Goal: Information Seeking & Learning: Check status

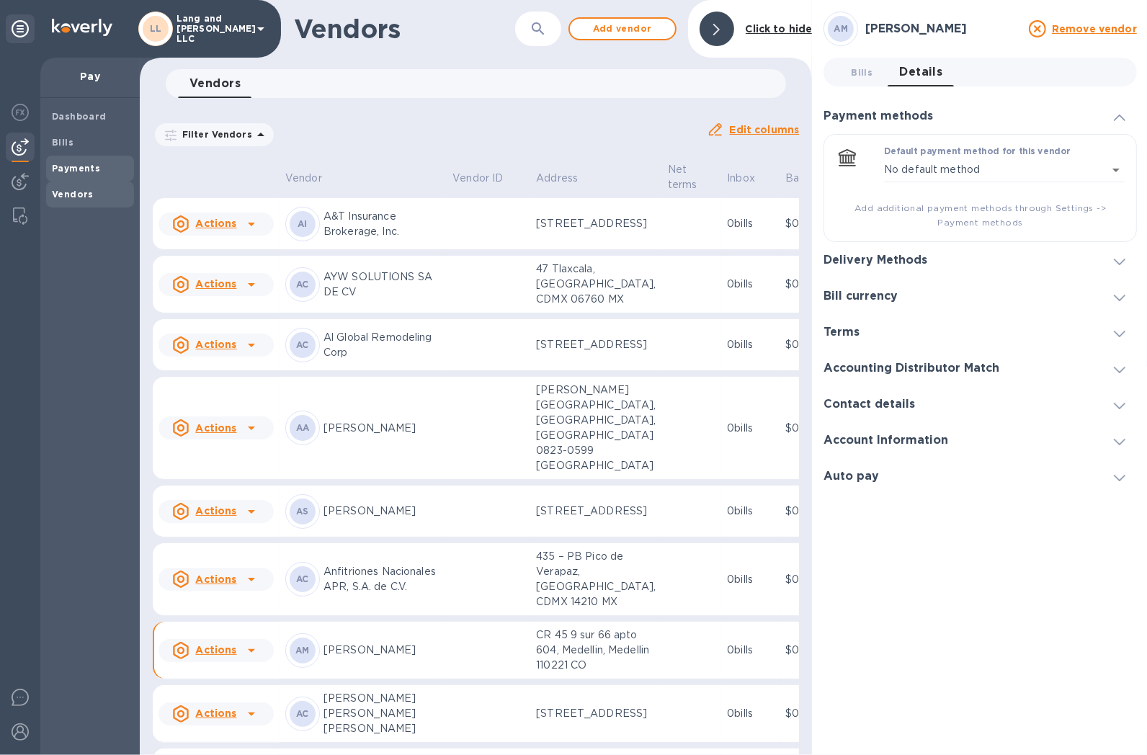
click at [68, 169] on b "Payments" at bounding box center [76, 168] width 48 height 11
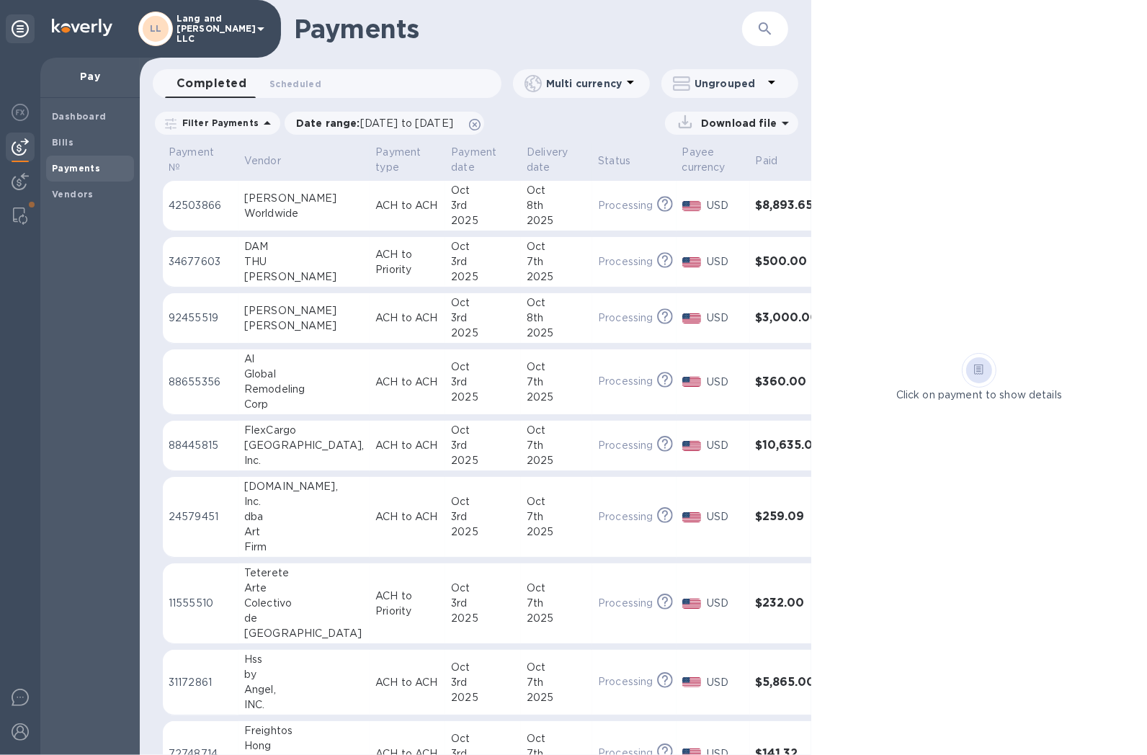
click at [263, 206] on div "Worldwide" at bounding box center [304, 213] width 120 height 15
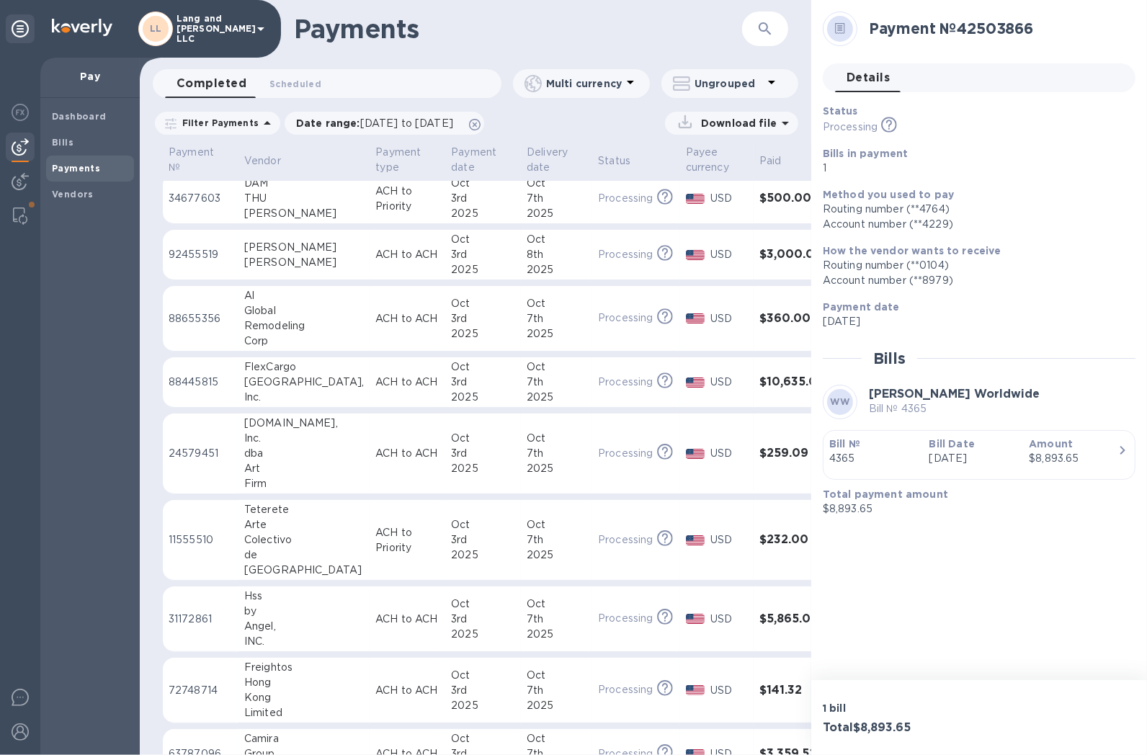
scroll to position [80, 0]
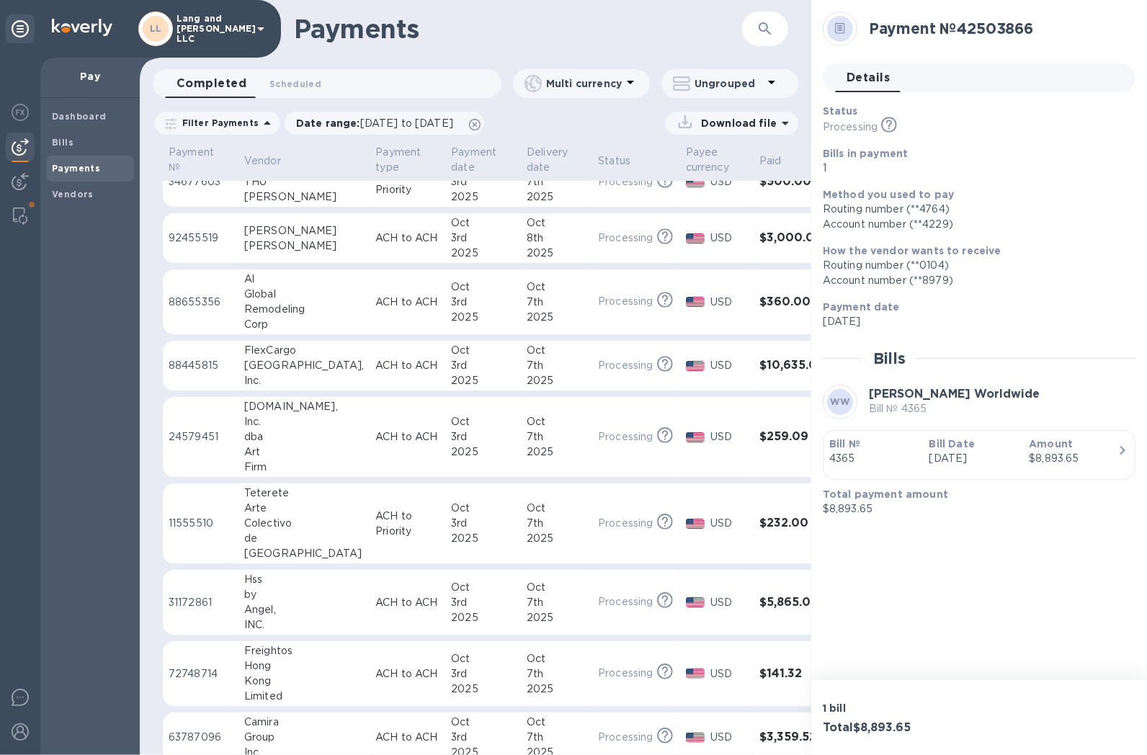
click at [373, 381] on td "ACH to ACH" at bounding box center [408, 366] width 76 height 50
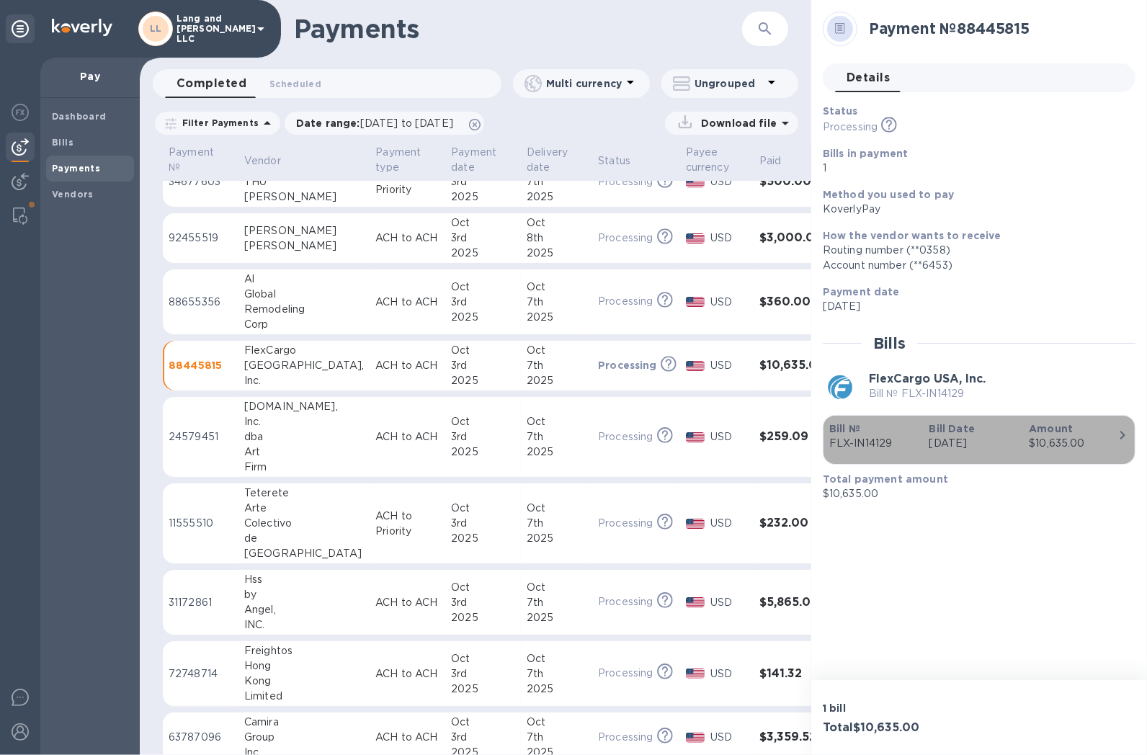
click at [930, 448] on p "[DATE]" at bounding box center [974, 443] width 89 height 15
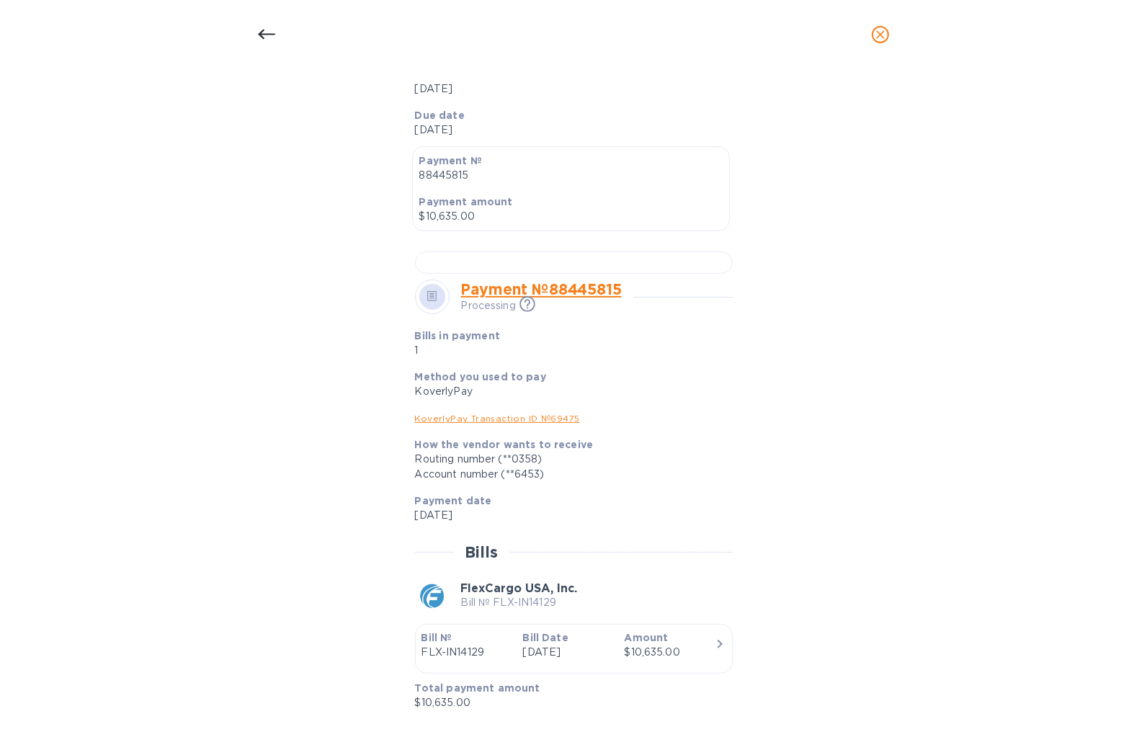
scroll to position [725, 0]
drag, startPoint x: 1054, startPoint y: 245, endPoint x: 708, endPoint y: 179, distance: 353.0
click at [1055, 244] on div "Bill details FlexCargo USA, Inc. Bill № FLX-IN14129 Completed Details 0 Timelin…" at bounding box center [573, 412] width 1147 height 686
click at [264, 37] on icon at bounding box center [266, 34] width 17 height 17
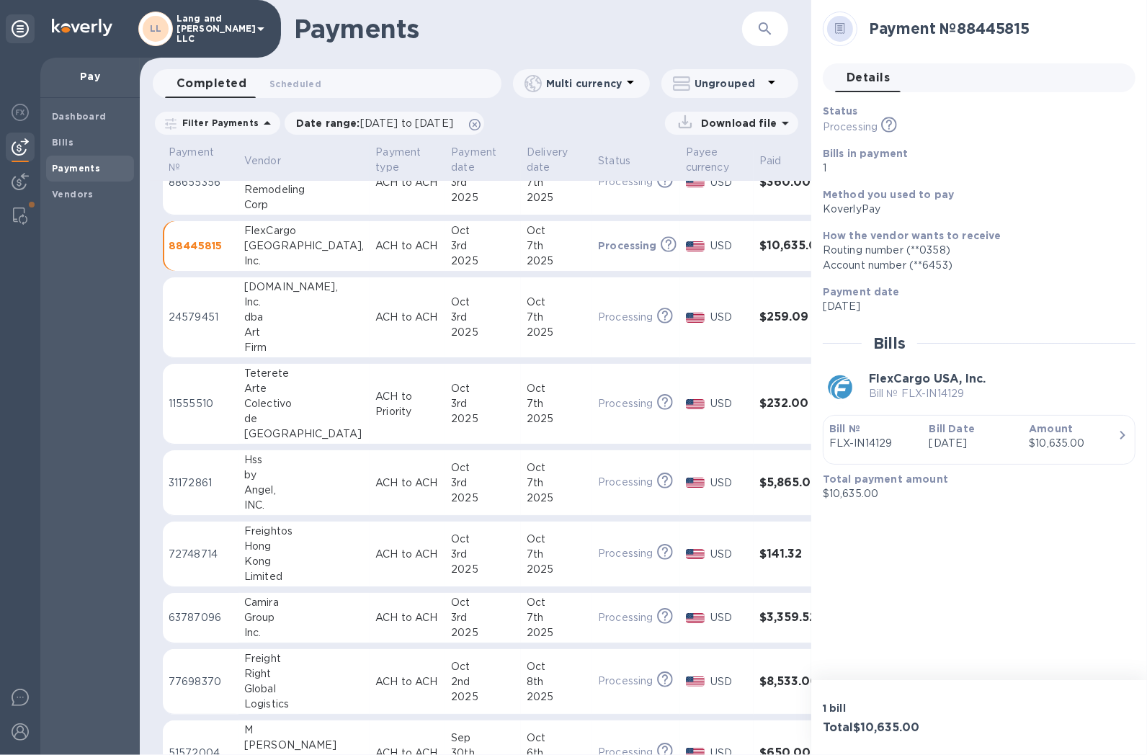
scroll to position [240, 0]
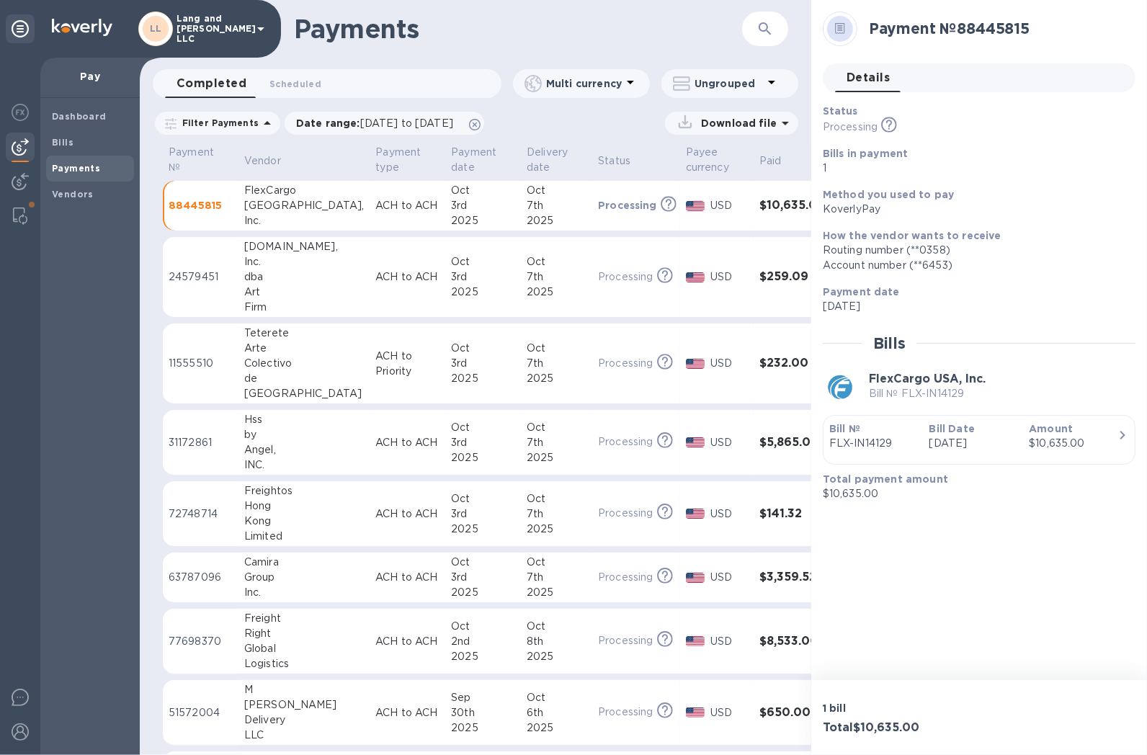
click at [283, 516] on div "Kong" at bounding box center [304, 521] width 120 height 15
click at [891, 451] on div "button" at bounding box center [980, 454] width 300 height 7
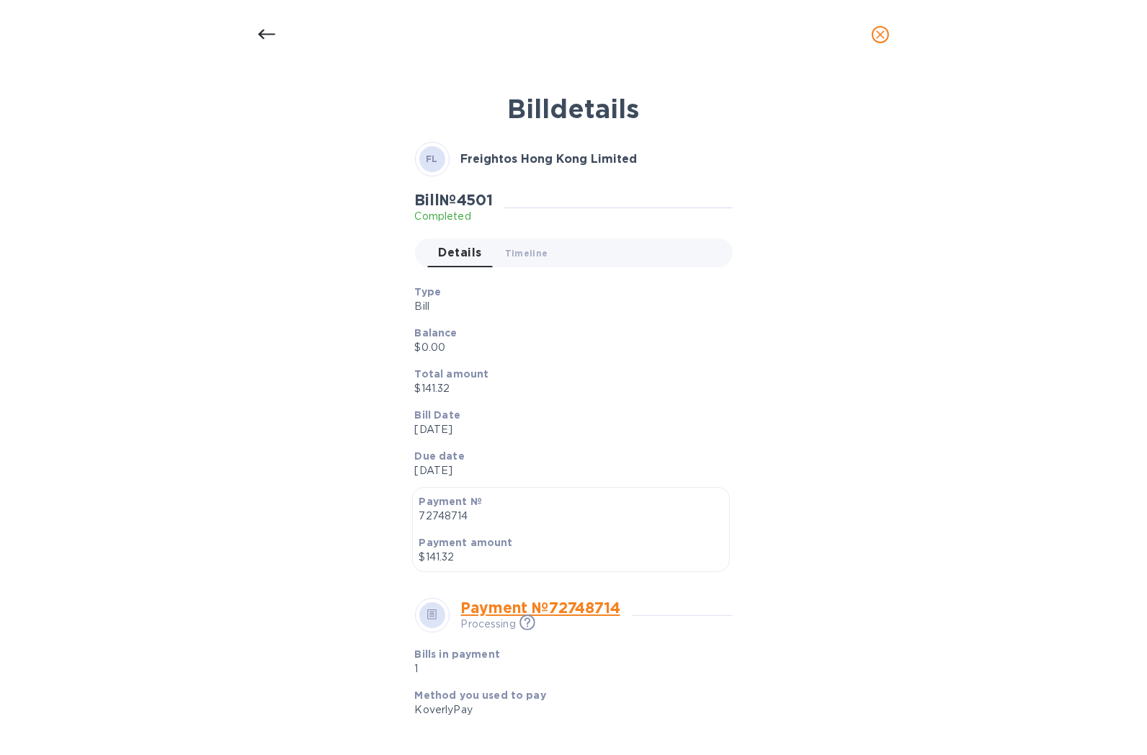
scroll to position [318, 0]
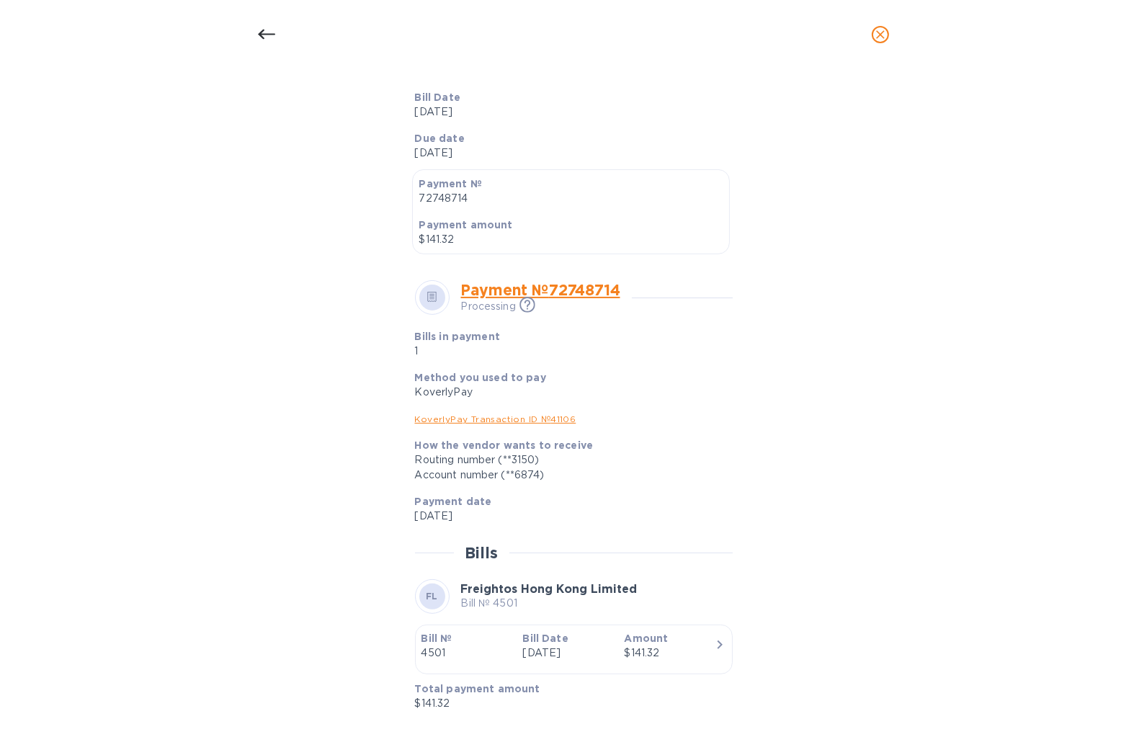
click at [1033, 297] on div "Bill details FL Freightos Hong Kong Limited Bill № 4501 Completed Details 0 Tim…" at bounding box center [573, 412] width 1147 height 686
click at [878, 32] on icon "close" at bounding box center [881, 34] width 14 height 14
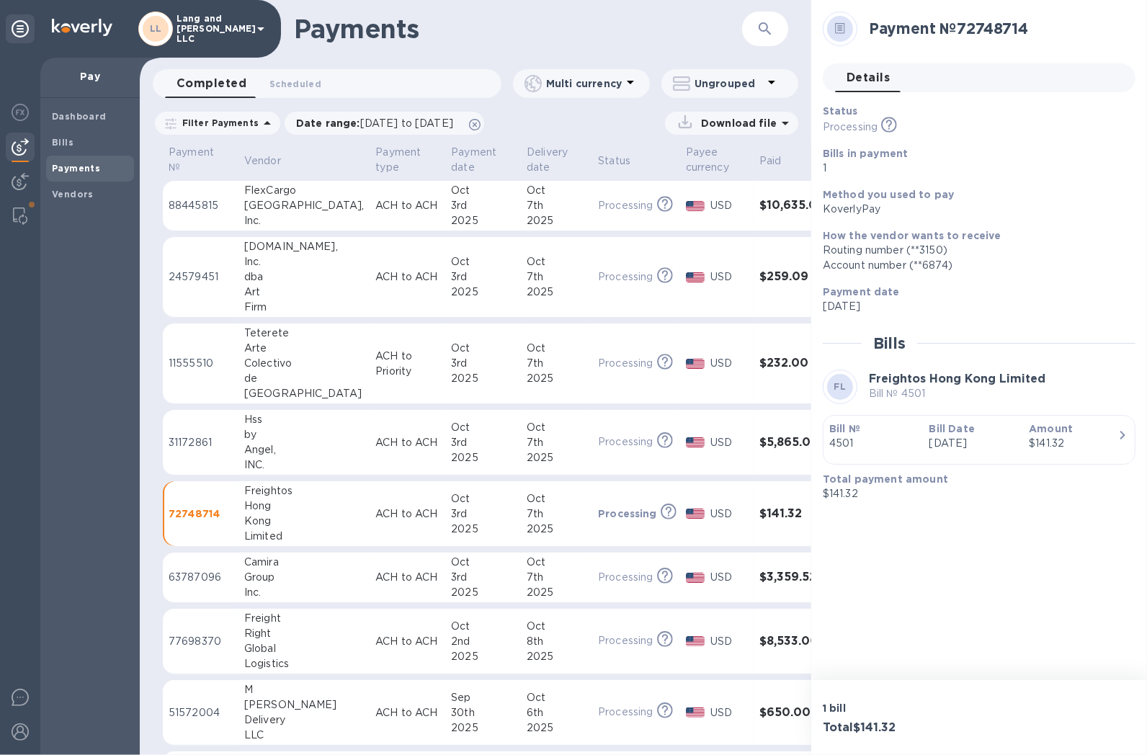
click at [941, 584] on div "Payment № 72748714 Details 0 Status Processing This payment is under compliance…" at bounding box center [980, 340] width 336 height 680
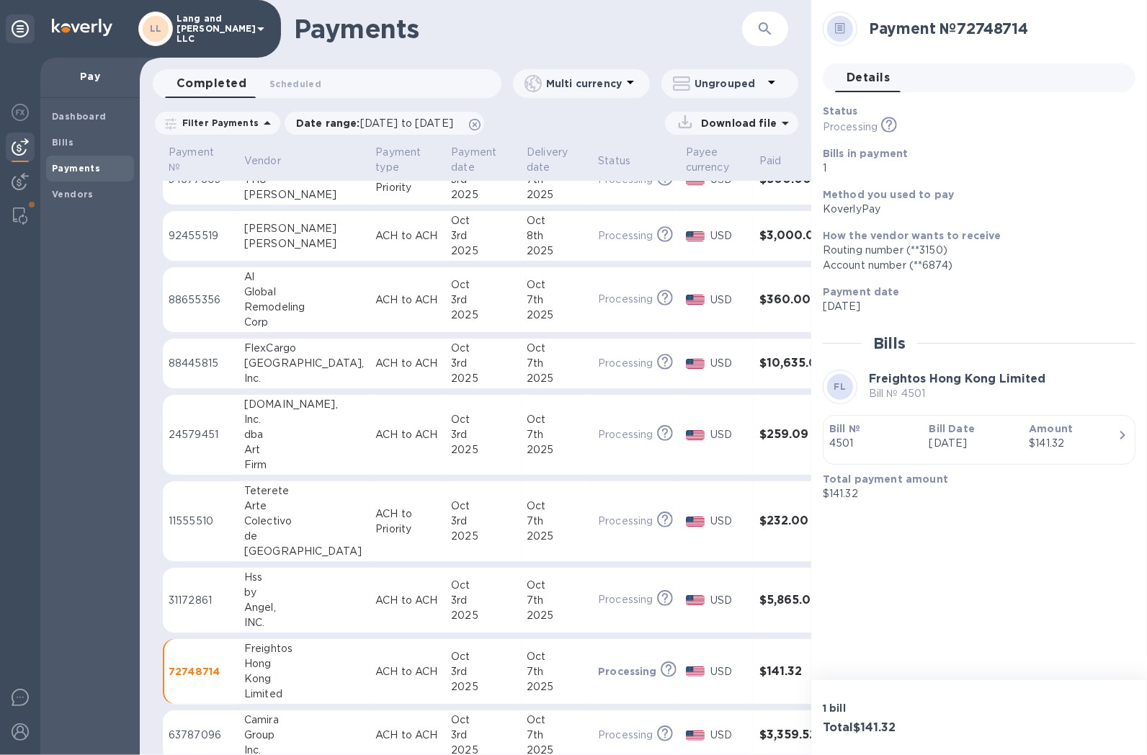
scroll to position [80, 0]
click at [729, 603] on p "USD" at bounding box center [729, 602] width 37 height 15
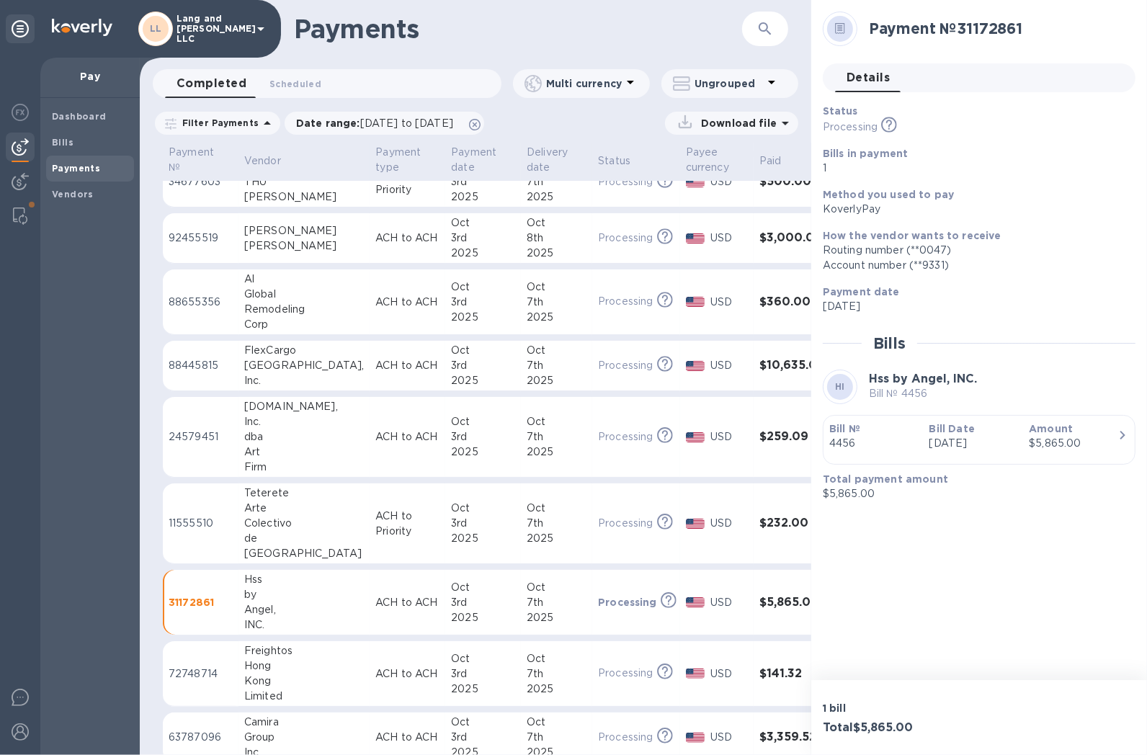
click at [1021, 453] on div "button" at bounding box center [980, 454] width 300 height 7
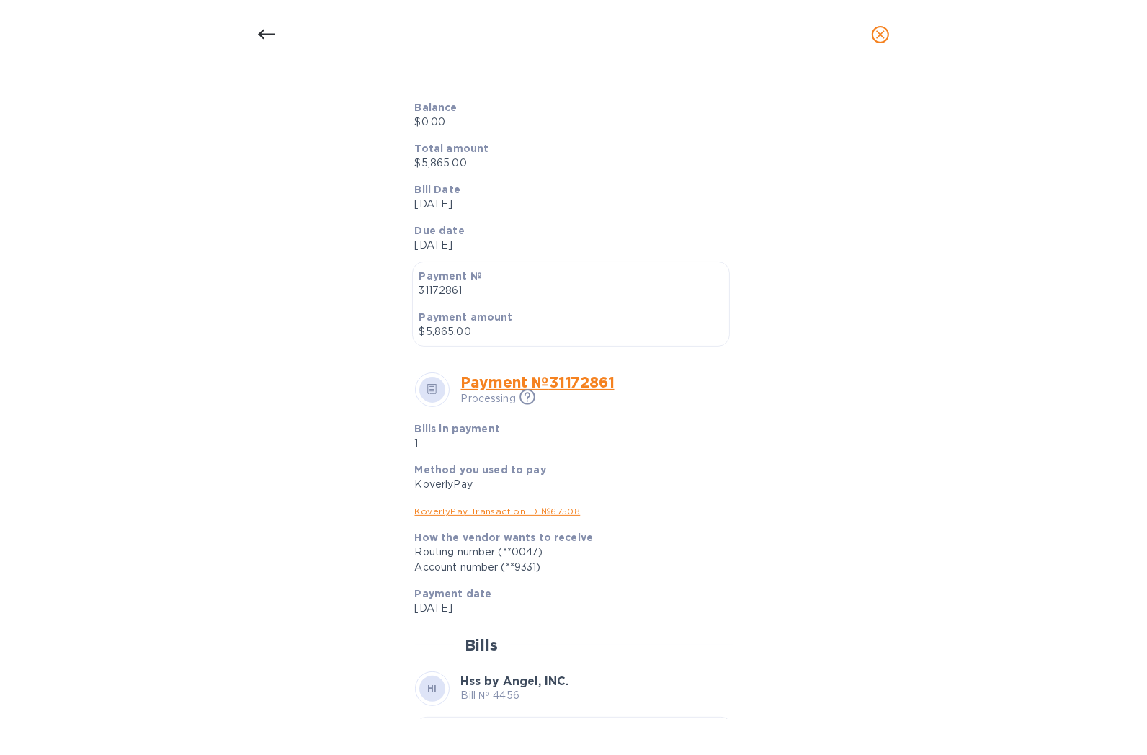
scroll to position [318, 0]
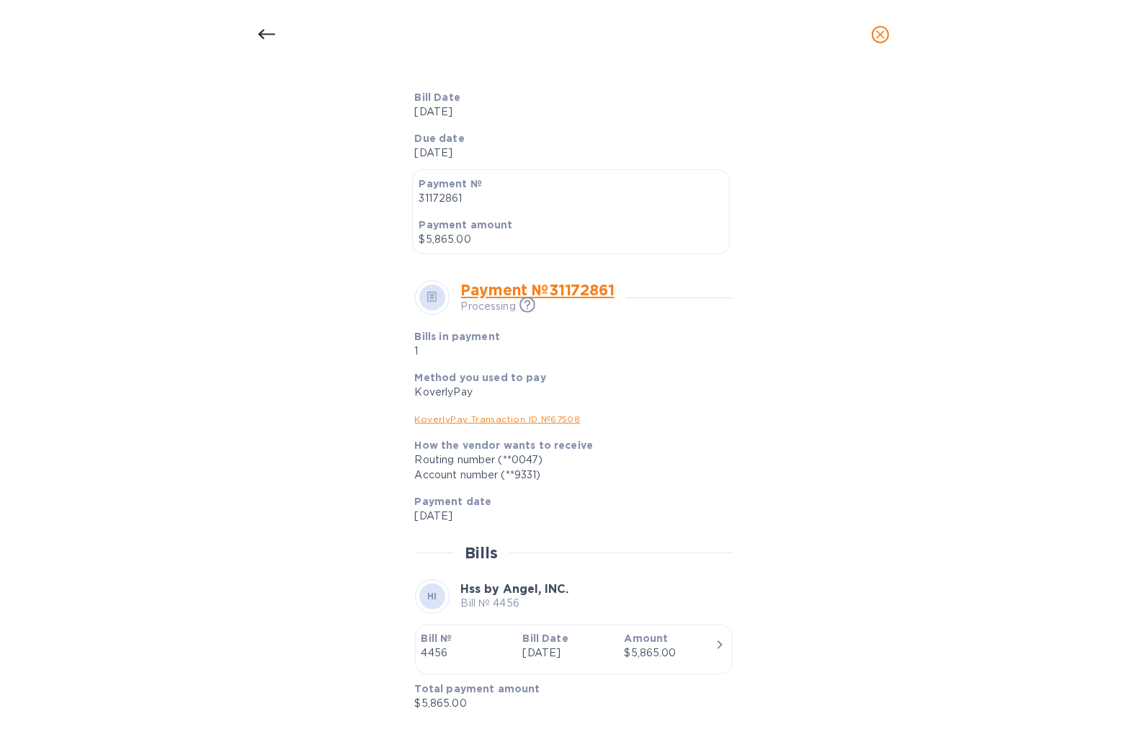
click at [314, 335] on div "Bill details HI Hss by [PERSON_NAME], INC. Bill № 4456 Completed Details 0 Time…" at bounding box center [573, 401] width 685 height 635
click at [884, 33] on icon "close" at bounding box center [881, 34] width 14 height 14
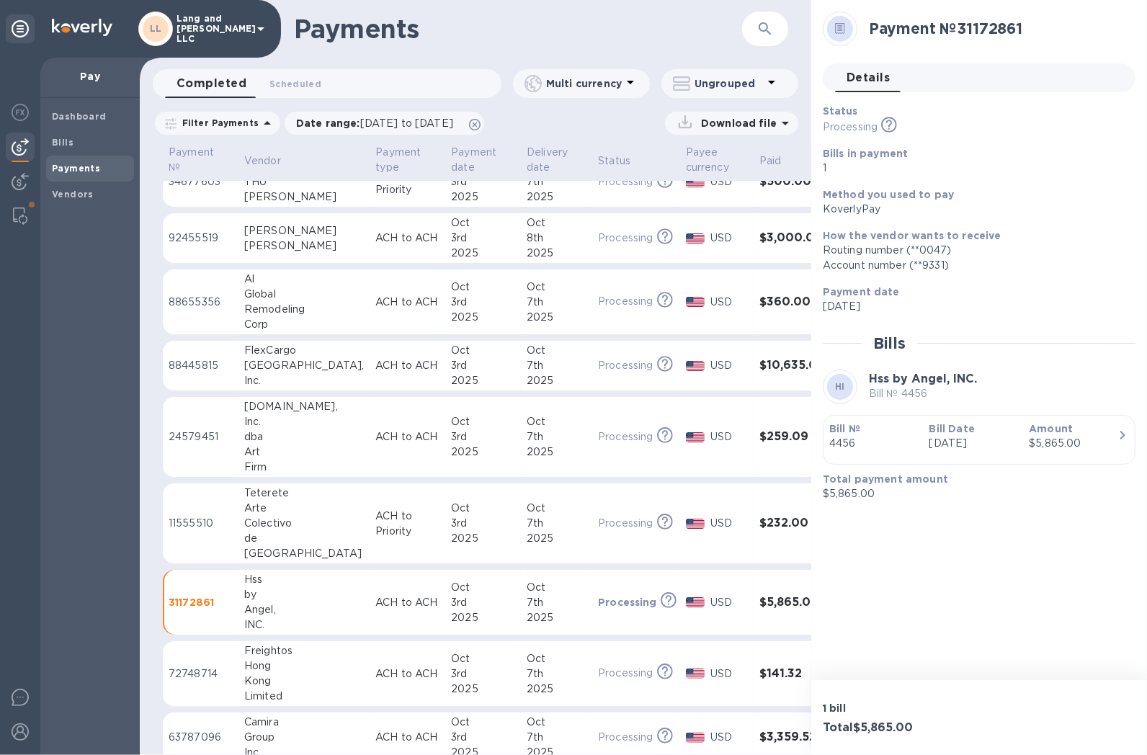
click at [686, 39] on h1 "Payments" at bounding box center [518, 29] width 448 height 30
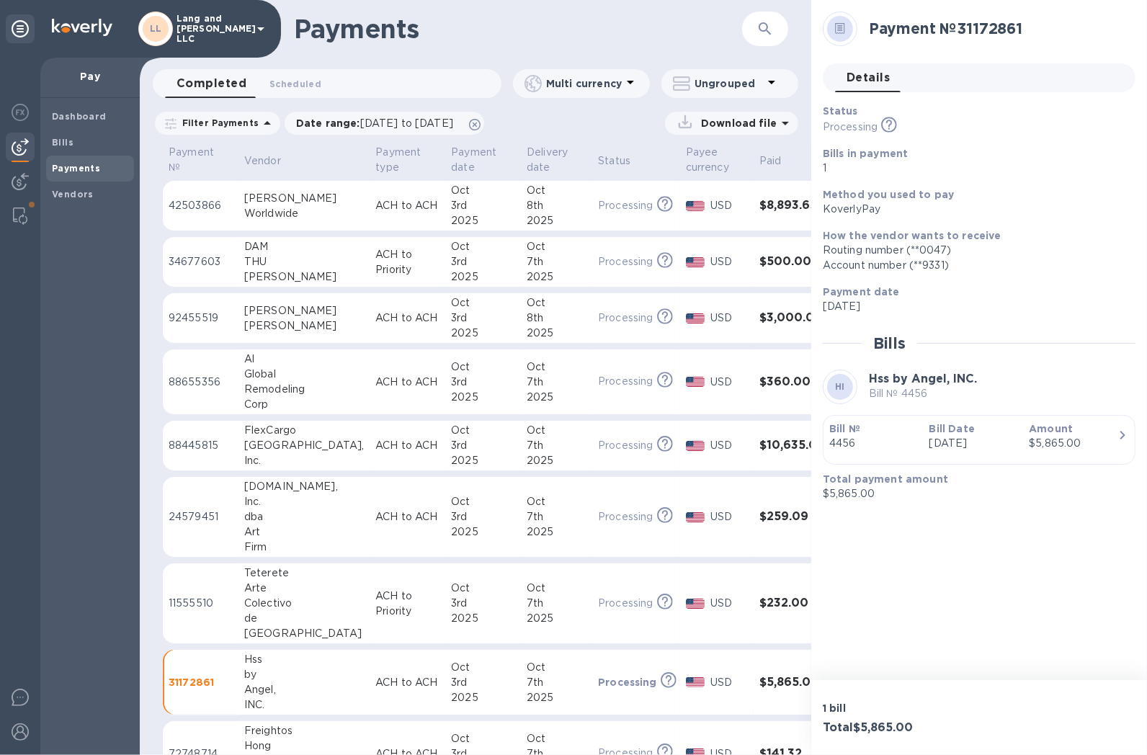
scroll to position [80, 0]
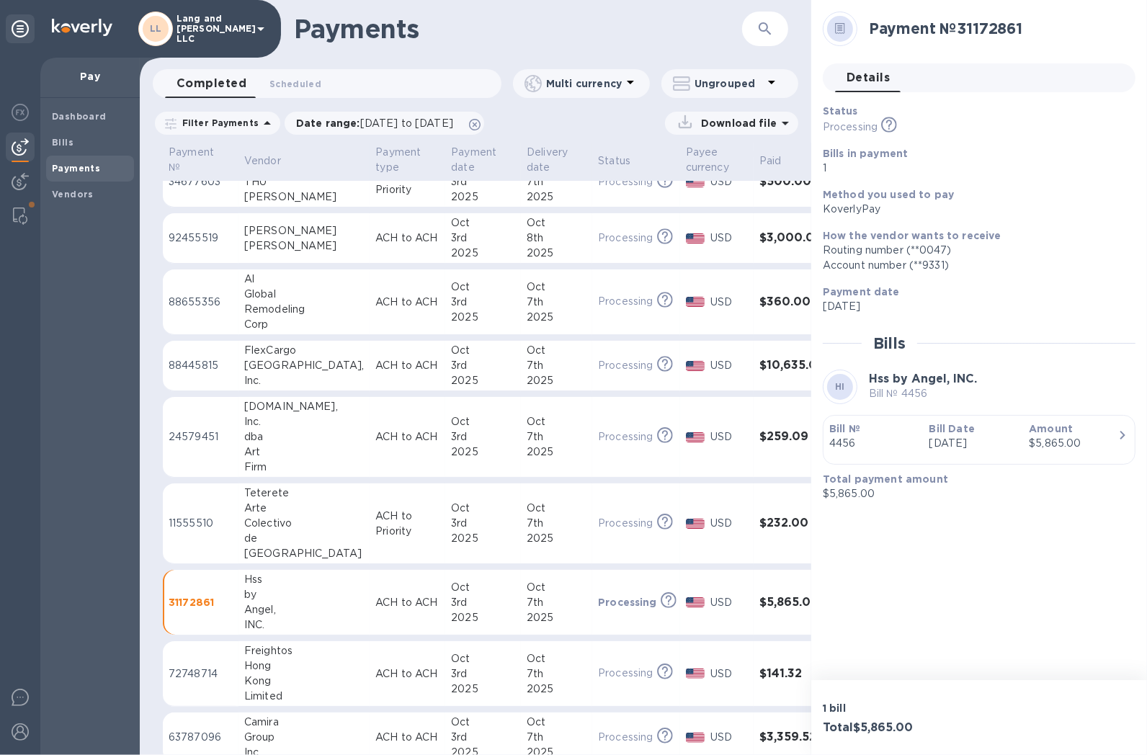
click at [592, 447] on td "Processing This payment is under compliance review, which may take up to 3 busi…" at bounding box center [636, 437] width 88 height 81
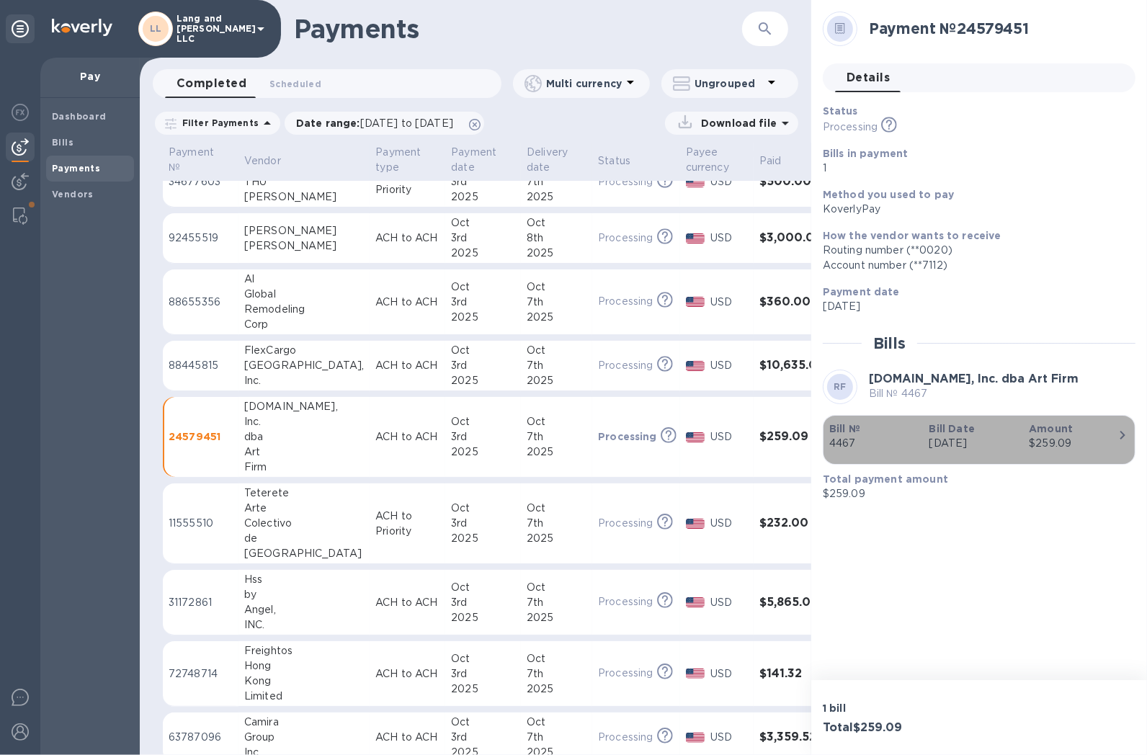
click at [930, 458] on div "button" at bounding box center [980, 454] width 300 height 7
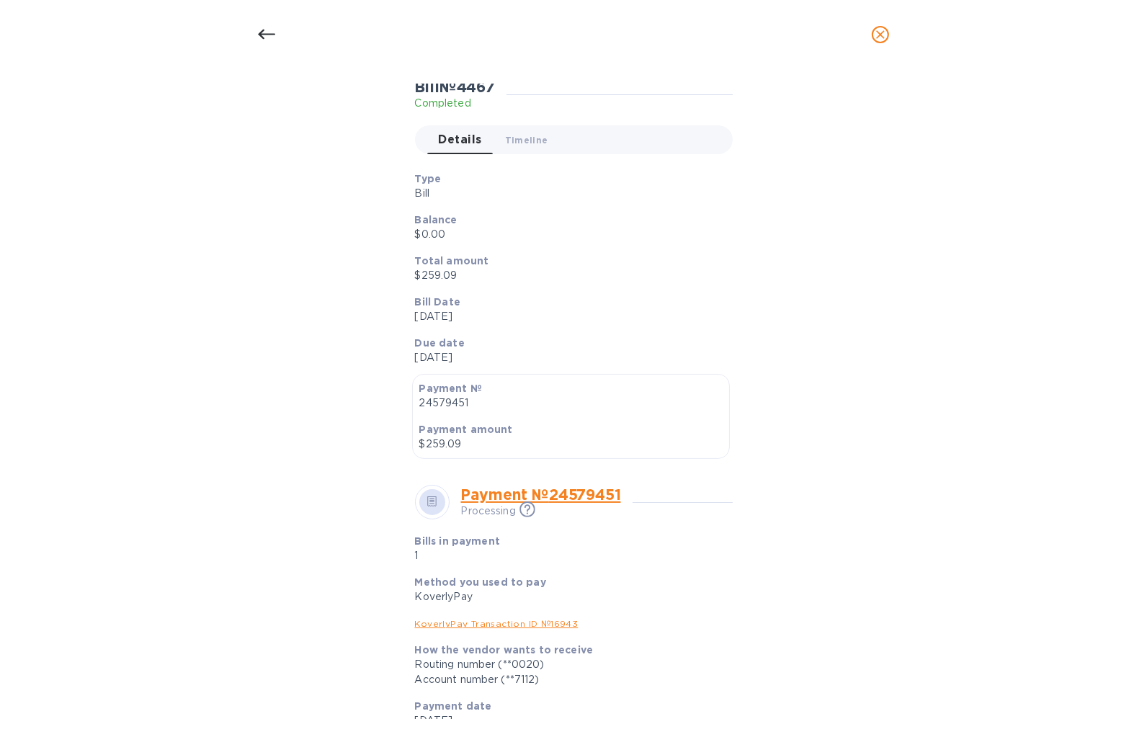
scroll to position [318, 0]
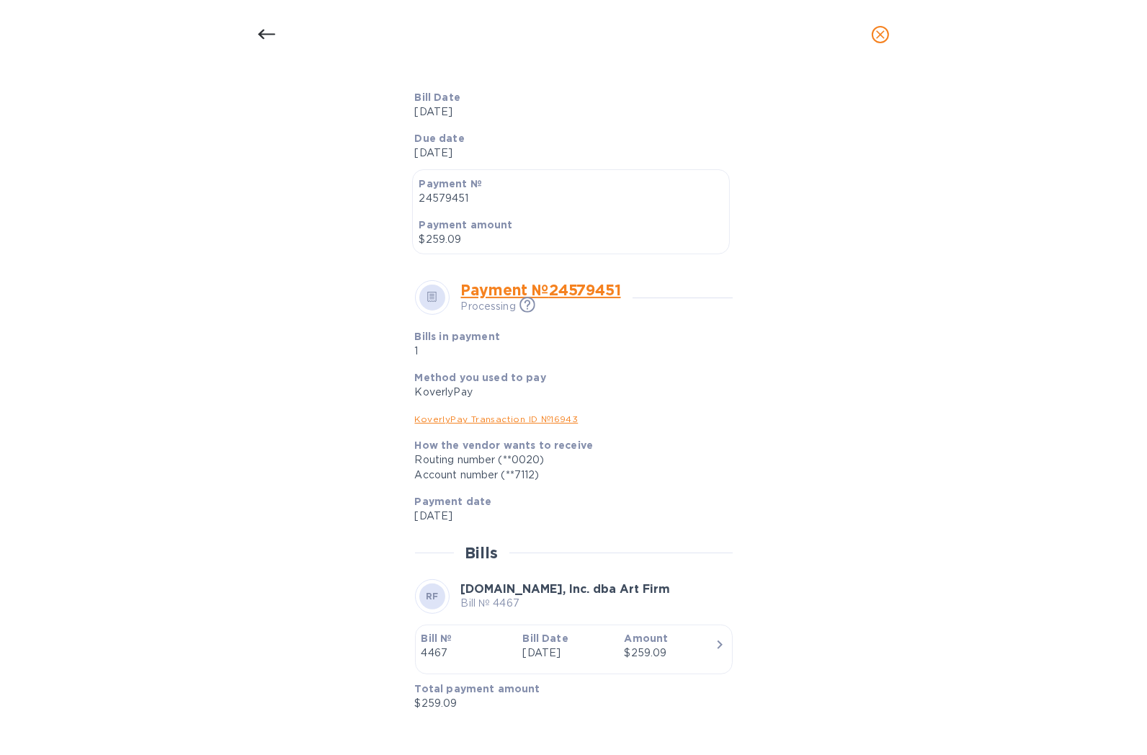
drag, startPoint x: 334, startPoint y: 662, endPoint x: 383, endPoint y: 148, distance: 516.2
click at [334, 654] on div "Bill details RF [DOMAIN_NAME], Inc. dba Art Firm Bill № 4467 Completed Details …" at bounding box center [573, 401] width 685 height 635
click at [876, 34] on icon "close" at bounding box center [881, 34] width 14 height 14
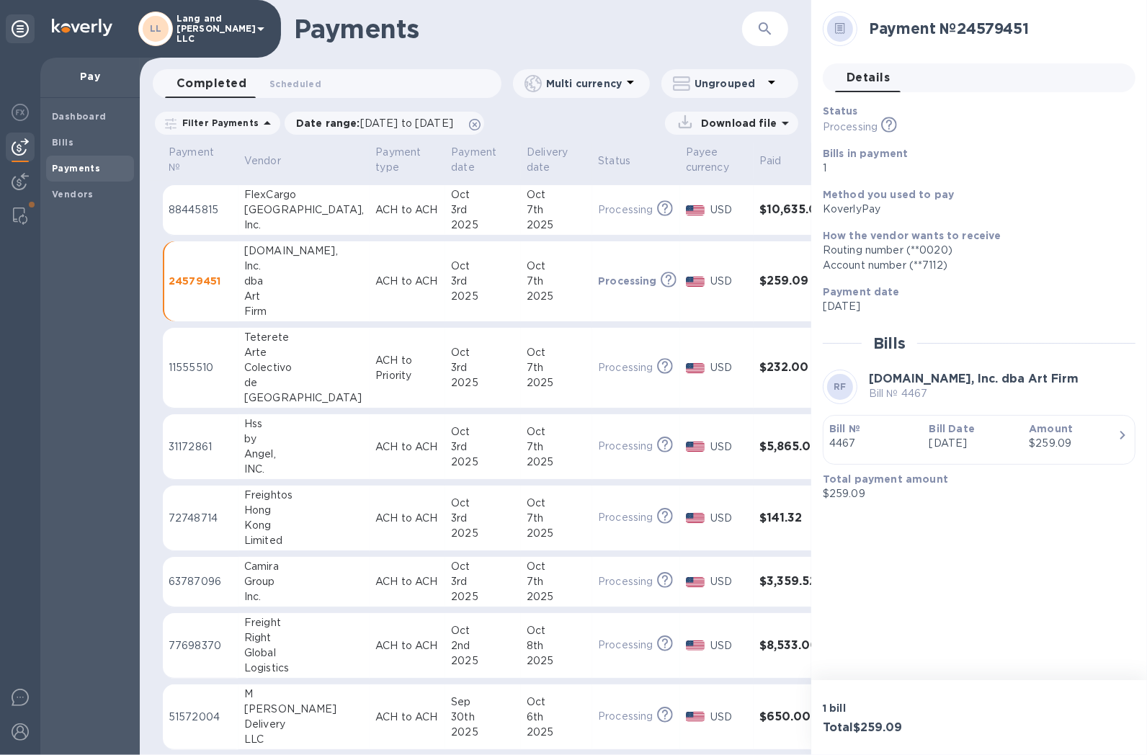
scroll to position [240, 0]
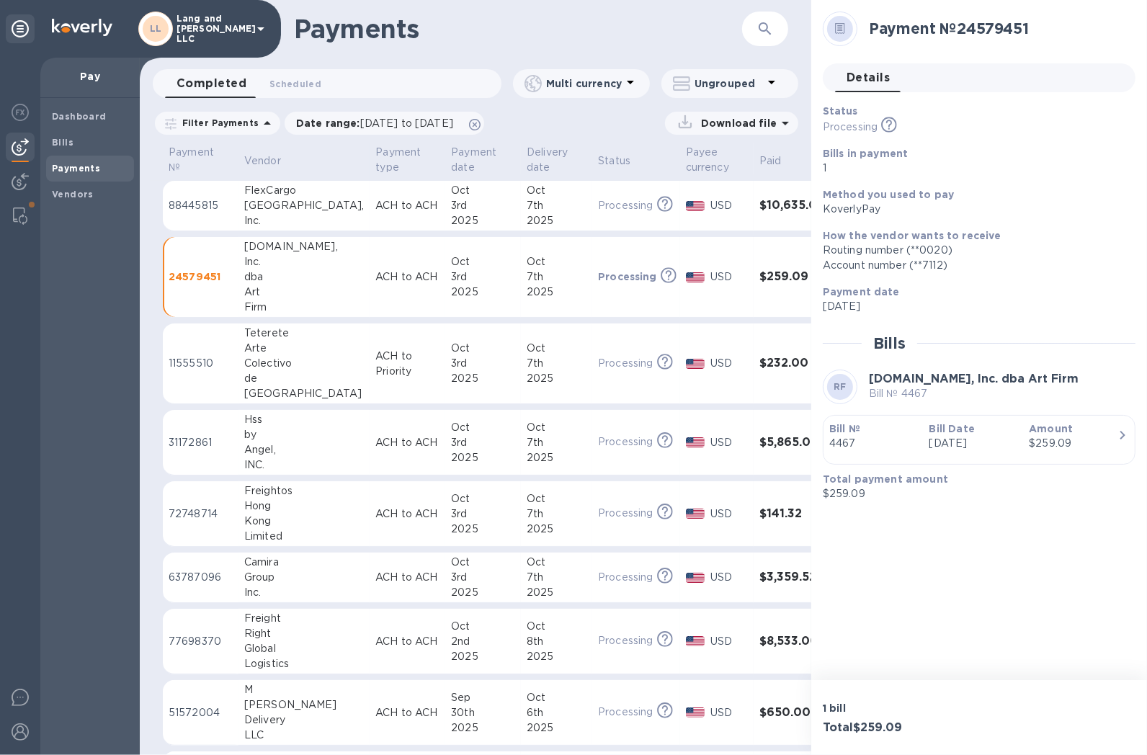
click at [298, 577] on div "Group" at bounding box center [304, 577] width 120 height 15
click at [992, 440] on p "[DATE]" at bounding box center [974, 443] width 89 height 15
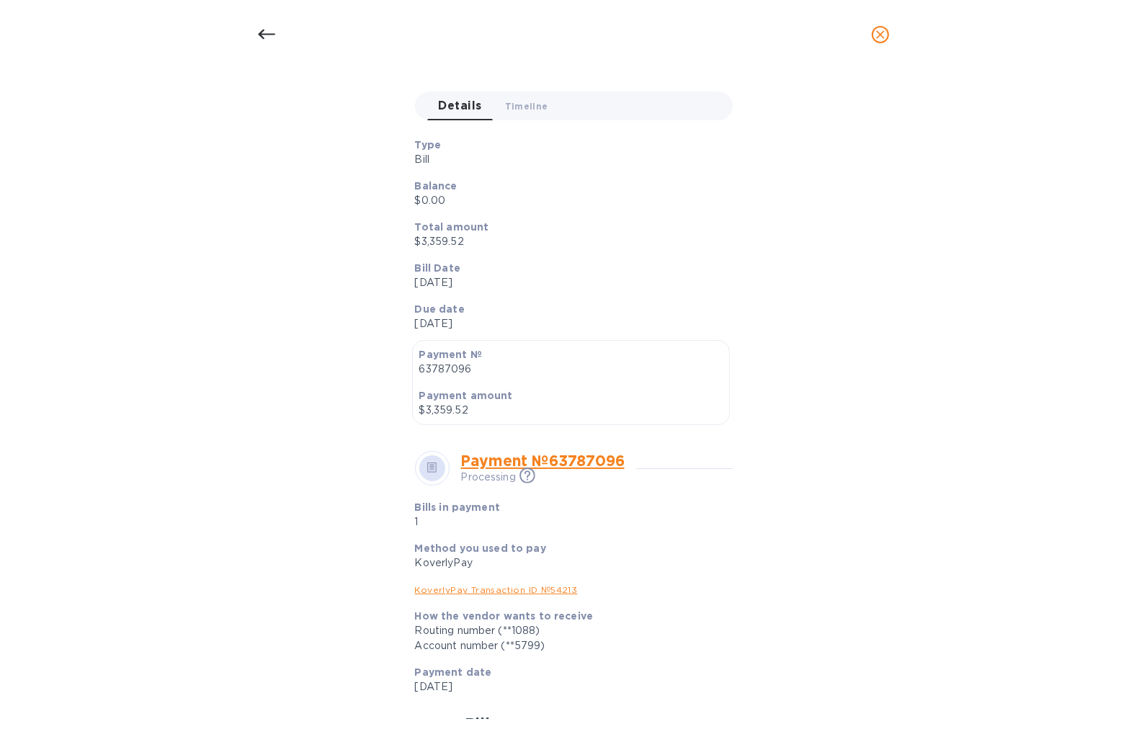
scroll to position [318, 0]
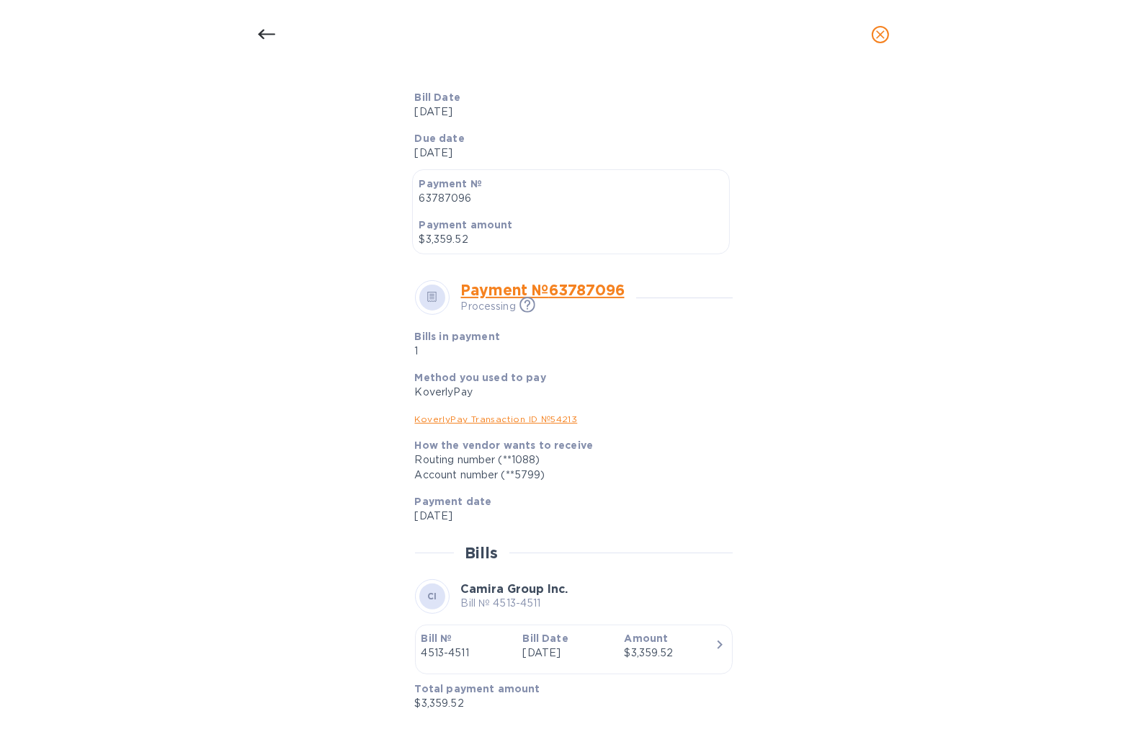
click at [878, 31] on icon "close" at bounding box center [880, 34] width 9 height 9
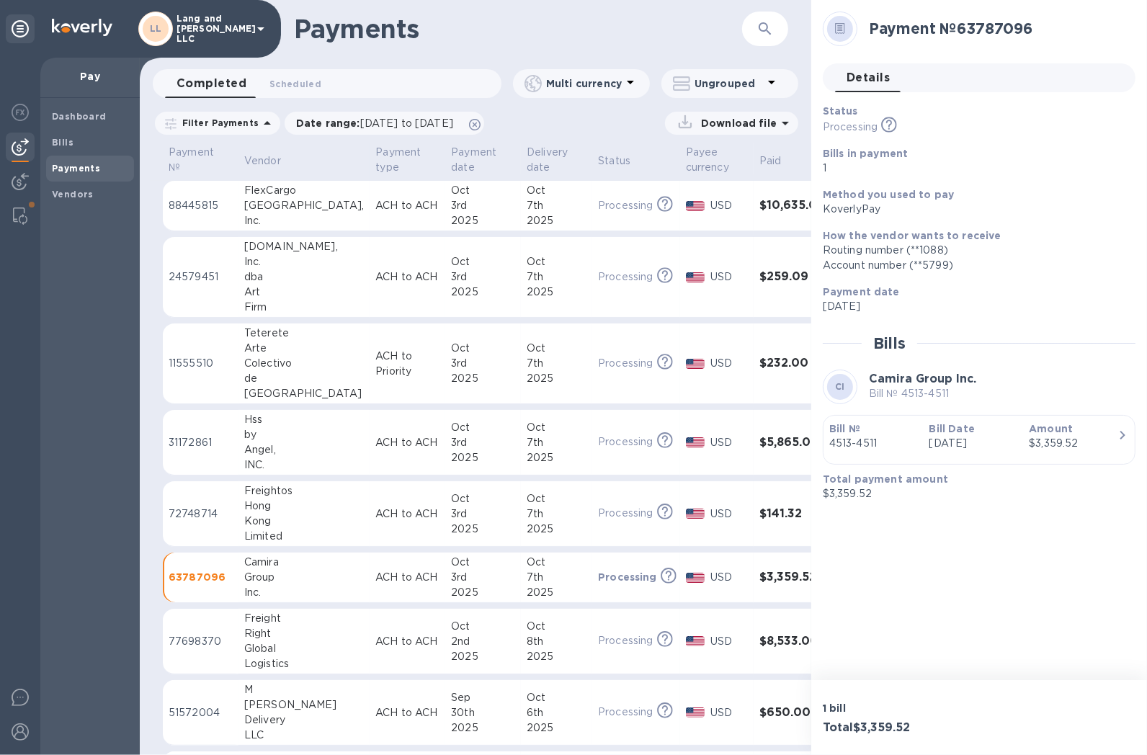
scroll to position [283, 0]
click at [466, 359] on div "3rd" at bounding box center [483, 363] width 64 height 15
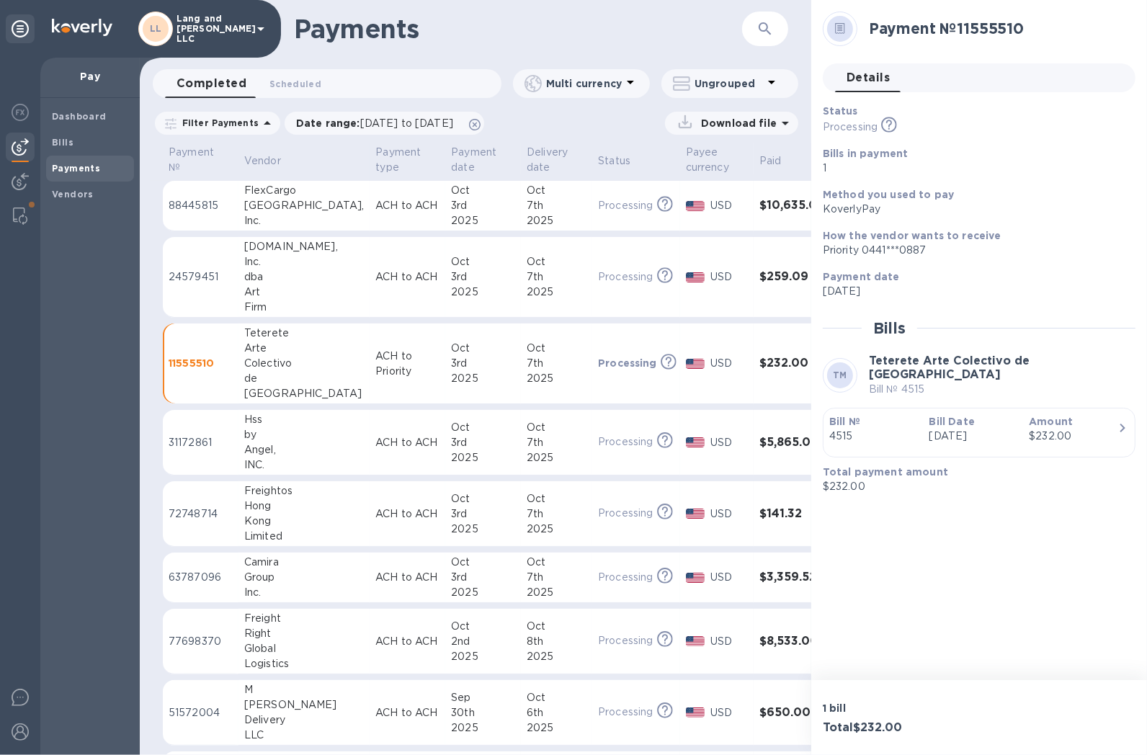
click at [868, 420] on p "Bill №" at bounding box center [874, 421] width 89 height 14
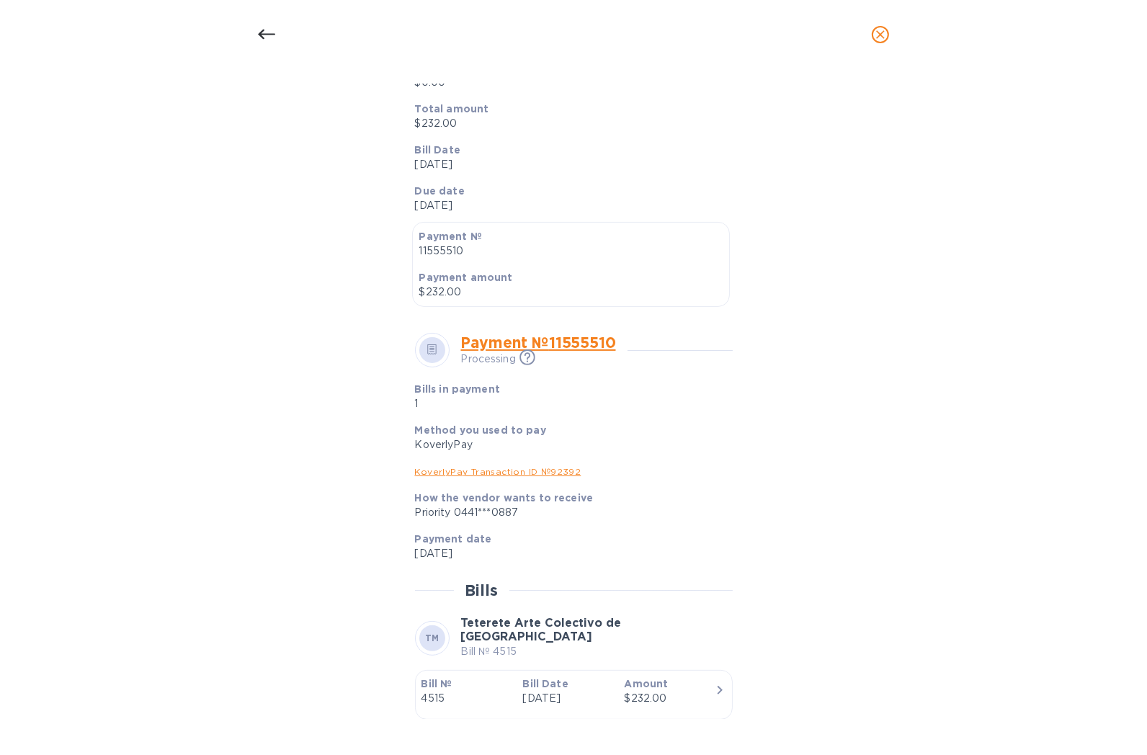
scroll to position [303, 0]
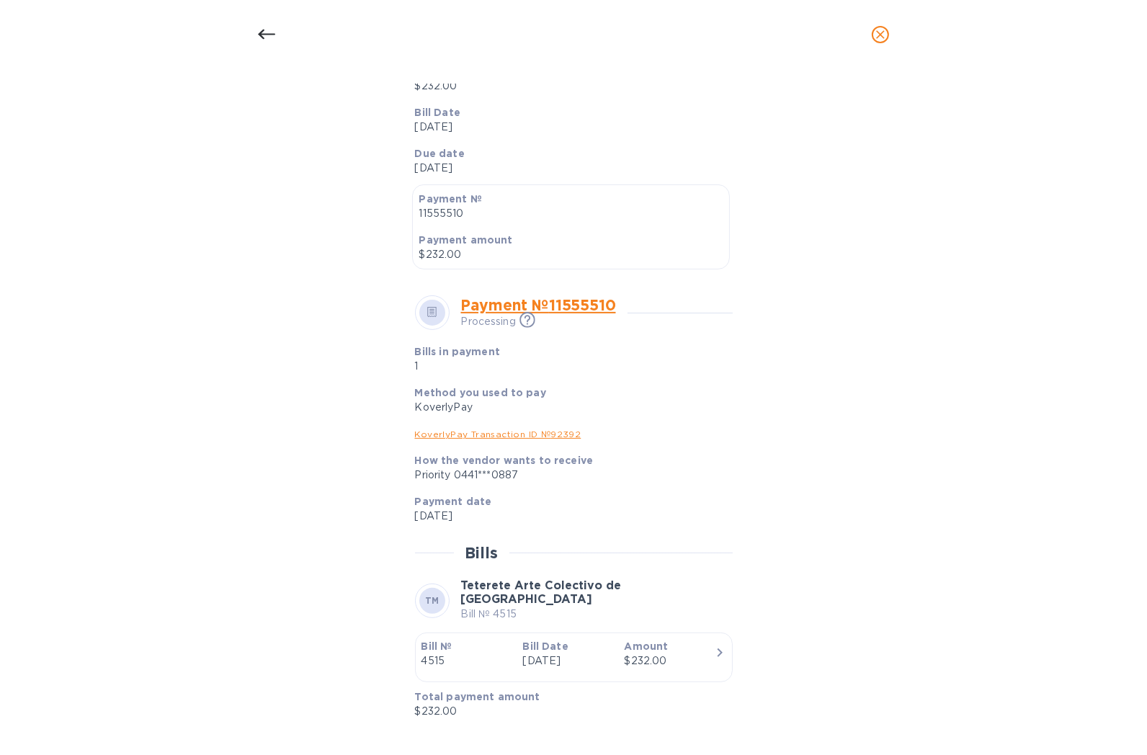
click at [1053, 113] on div "Bill details TM Teterete Arte Colectivo de Mexico Bill № 4515 Completed Details…" at bounding box center [573, 412] width 1147 height 686
click at [885, 37] on icon "close" at bounding box center [881, 34] width 14 height 14
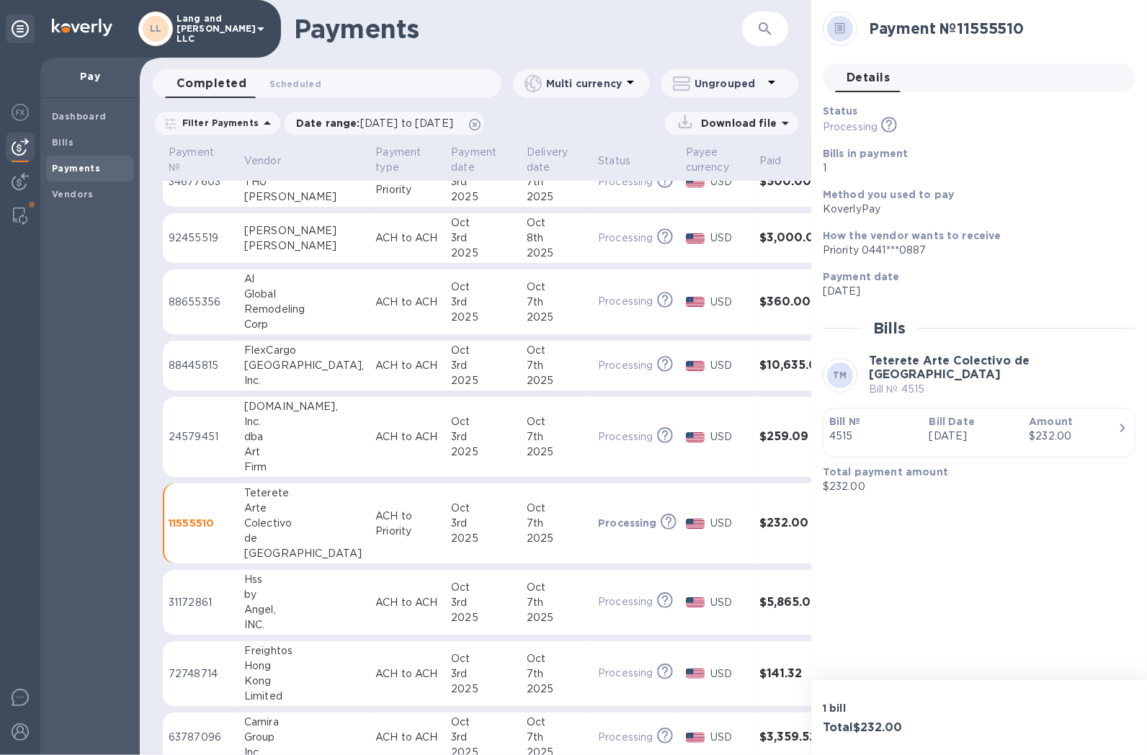
scroll to position [0, 0]
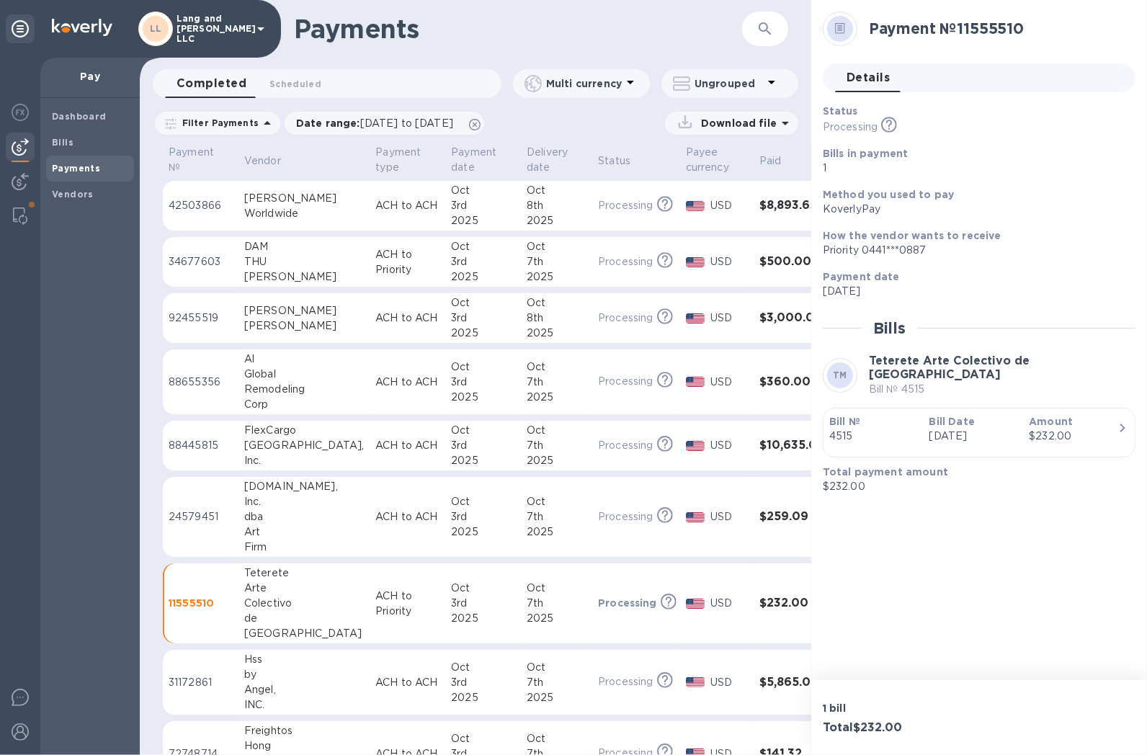
drag, startPoint x: 314, startPoint y: 219, endPoint x: 419, endPoint y: 311, distance: 139.5
click at [314, 219] on div "Worldwide" at bounding box center [304, 213] width 120 height 15
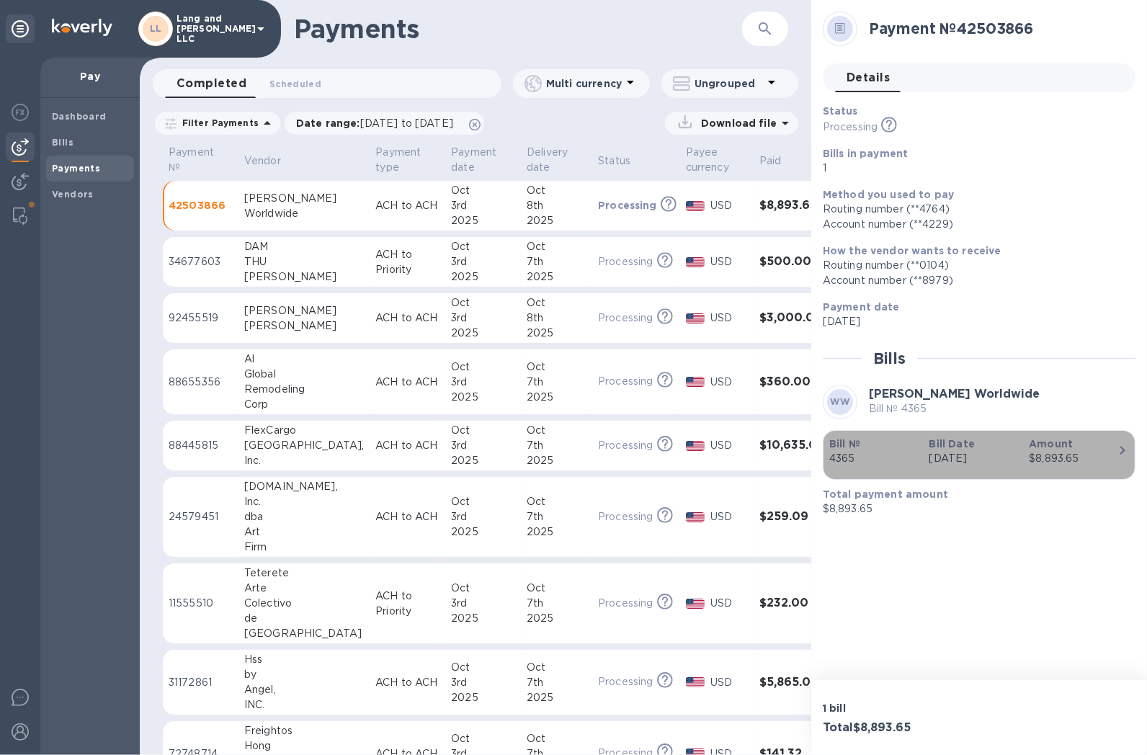
click at [972, 447] on b "Bill Date" at bounding box center [952, 444] width 45 height 12
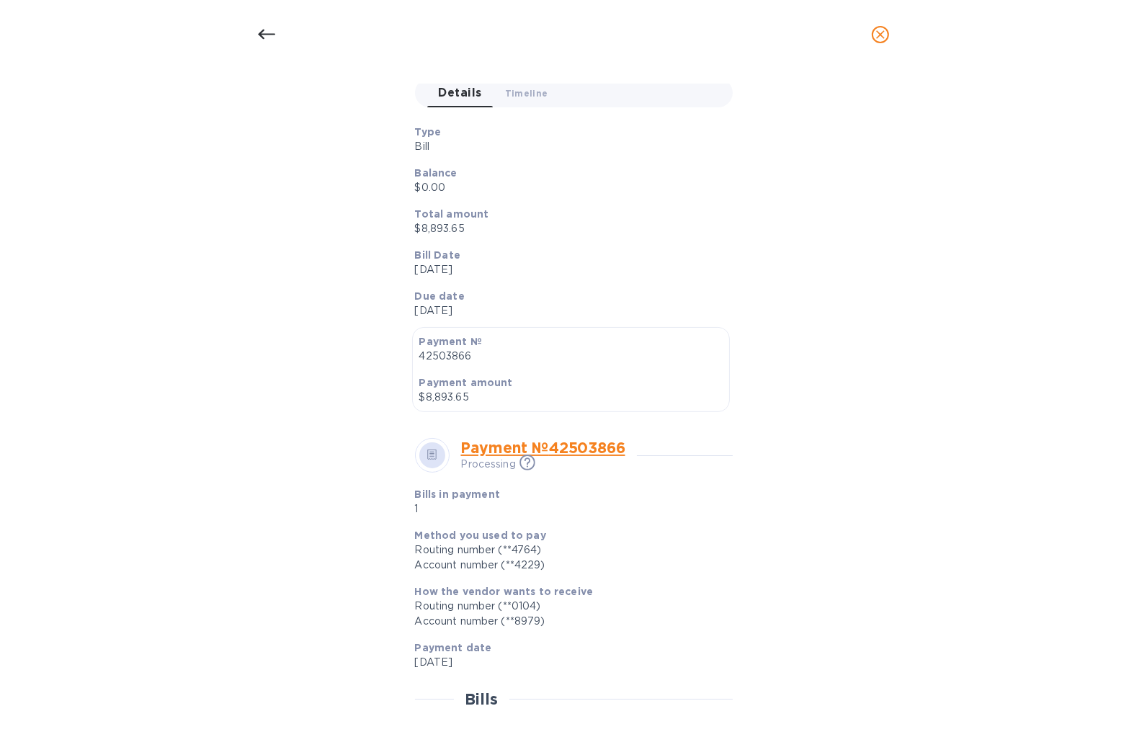
scroll to position [306, 0]
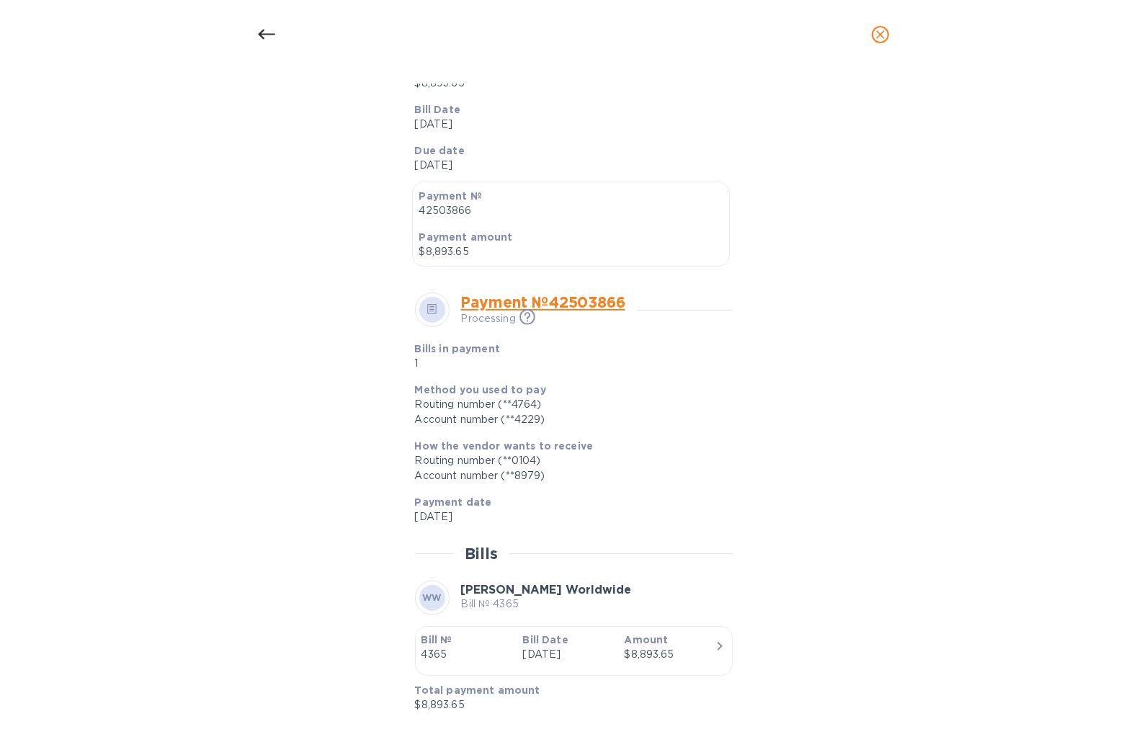
click at [1065, 325] on div "Bill details [PERSON_NAME] Worldwide Bill № 4365 Completed Details 0 Timeline 0…" at bounding box center [573, 412] width 1147 height 686
click at [884, 39] on icon "close" at bounding box center [881, 34] width 14 height 14
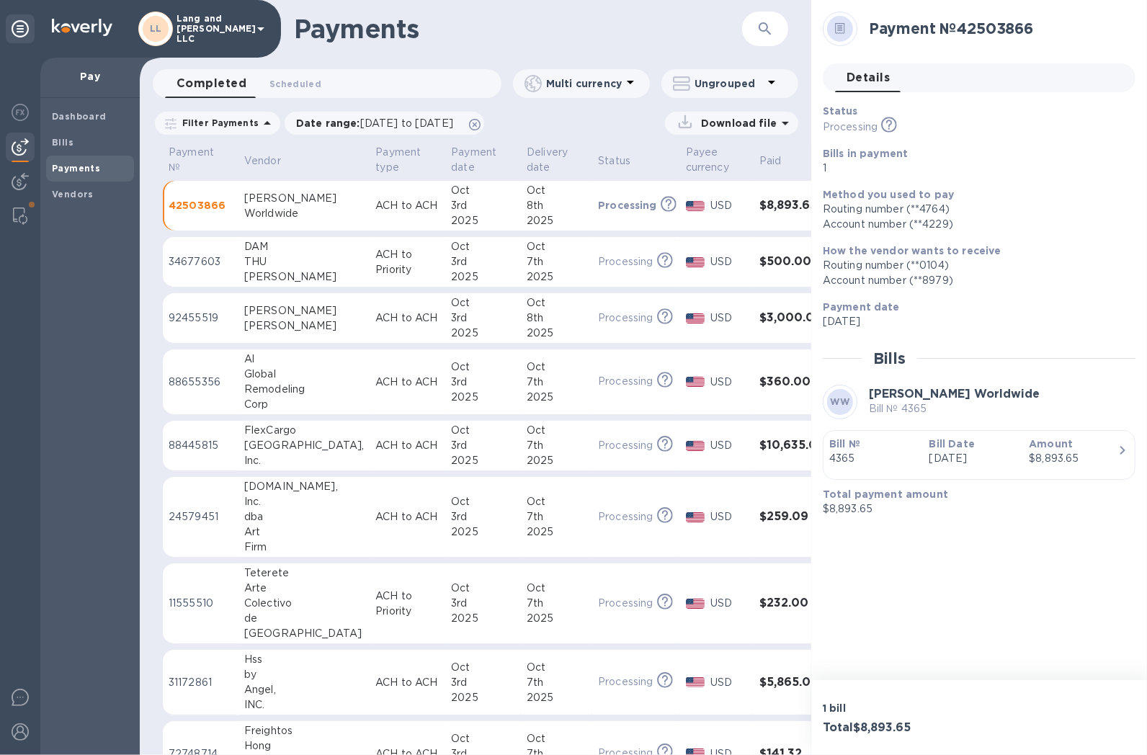
click at [535, 313] on div "8th" at bounding box center [557, 318] width 60 height 15
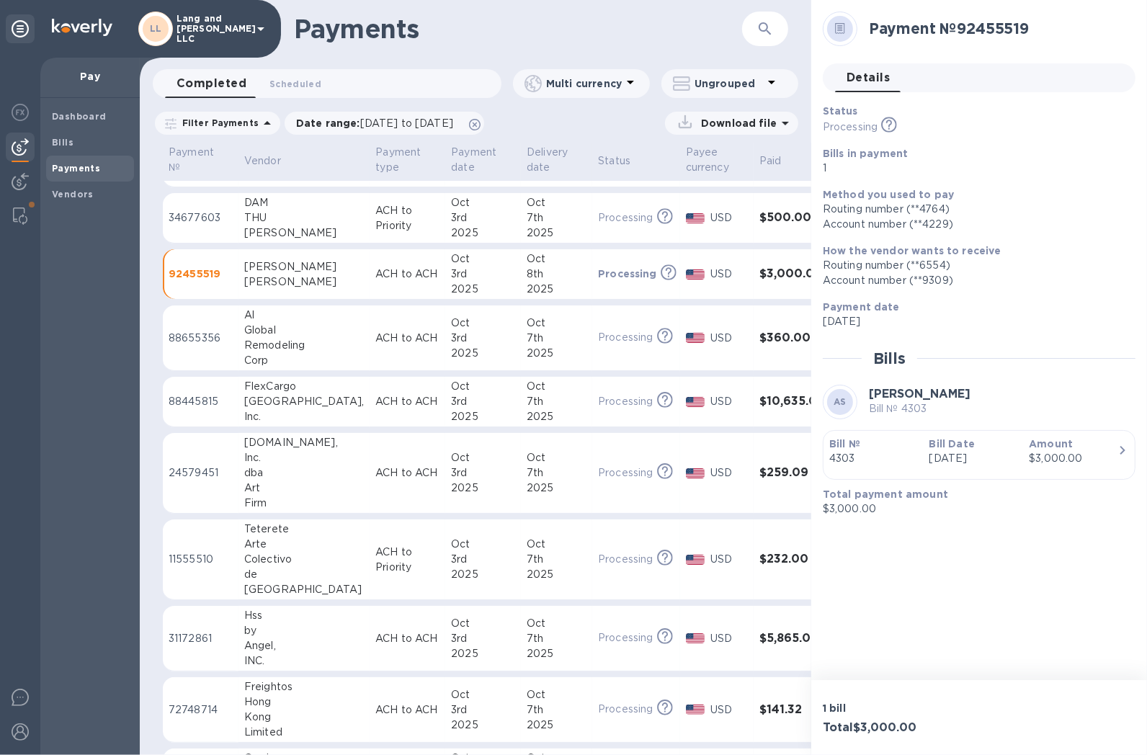
scroll to position [80, 0]
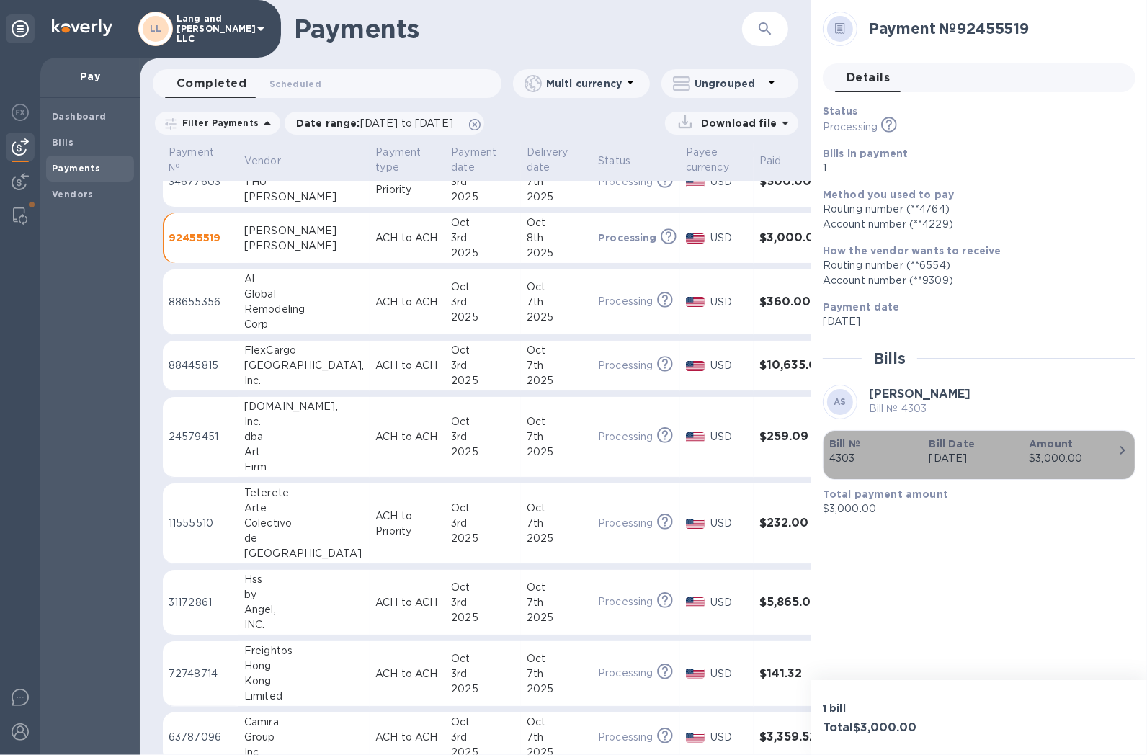
click at [985, 459] on p "[DATE]" at bounding box center [974, 458] width 89 height 15
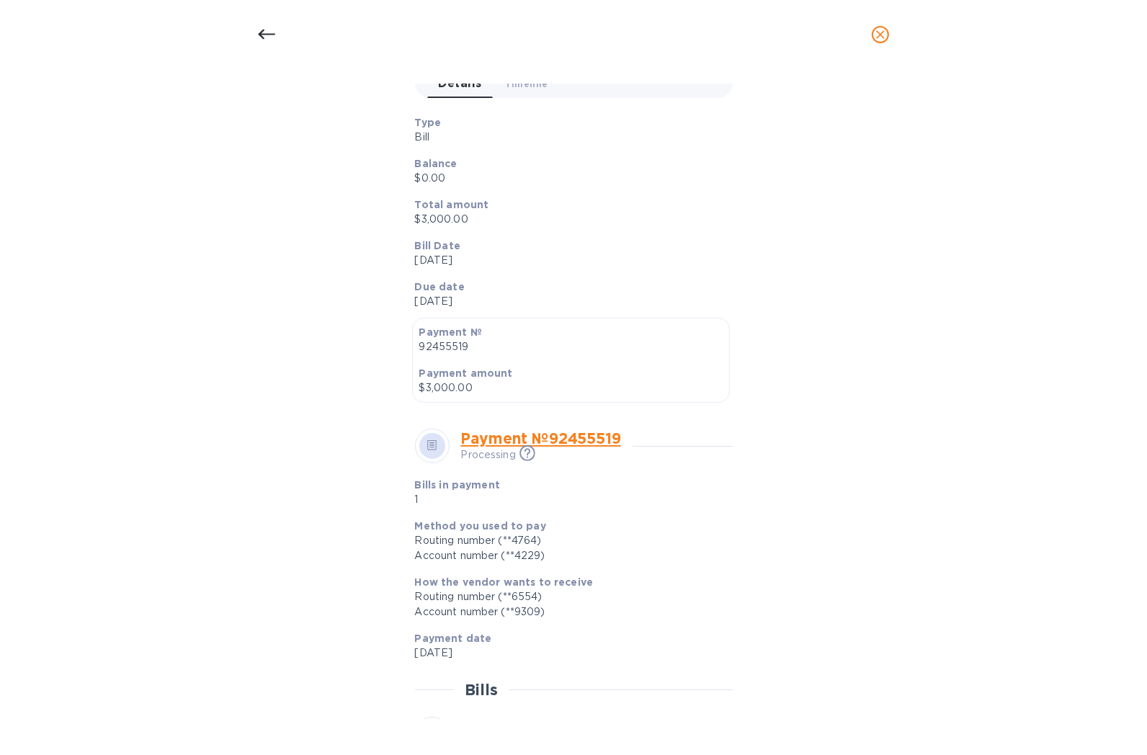
scroll to position [306, 0]
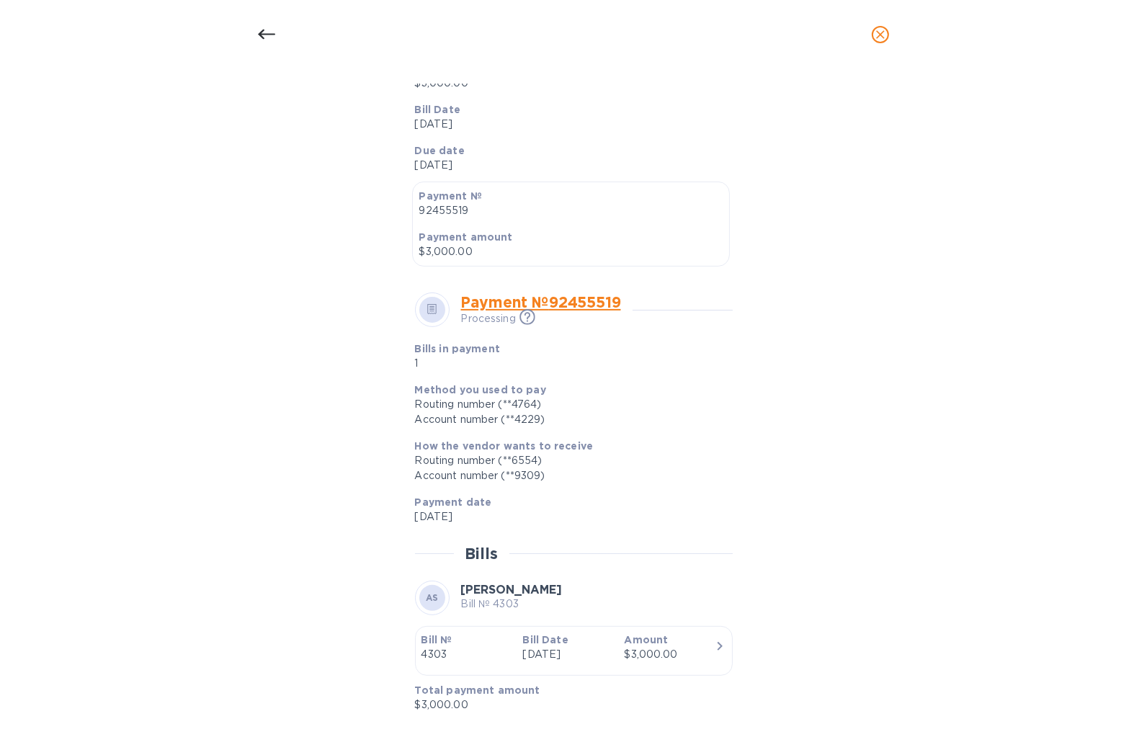
click at [1024, 352] on div "Bill details AS [PERSON_NAME] Bill № 4303 Completed Details 0 Timeline 0 Type B…" at bounding box center [573, 412] width 1147 height 686
drag, startPoint x: 890, startPoint y: 35, endPoint x: 993, endPoint y: 46, distance: 103.7
click at [890, 35] on button "close" at bounding box center [880, 34] width 35 height 35
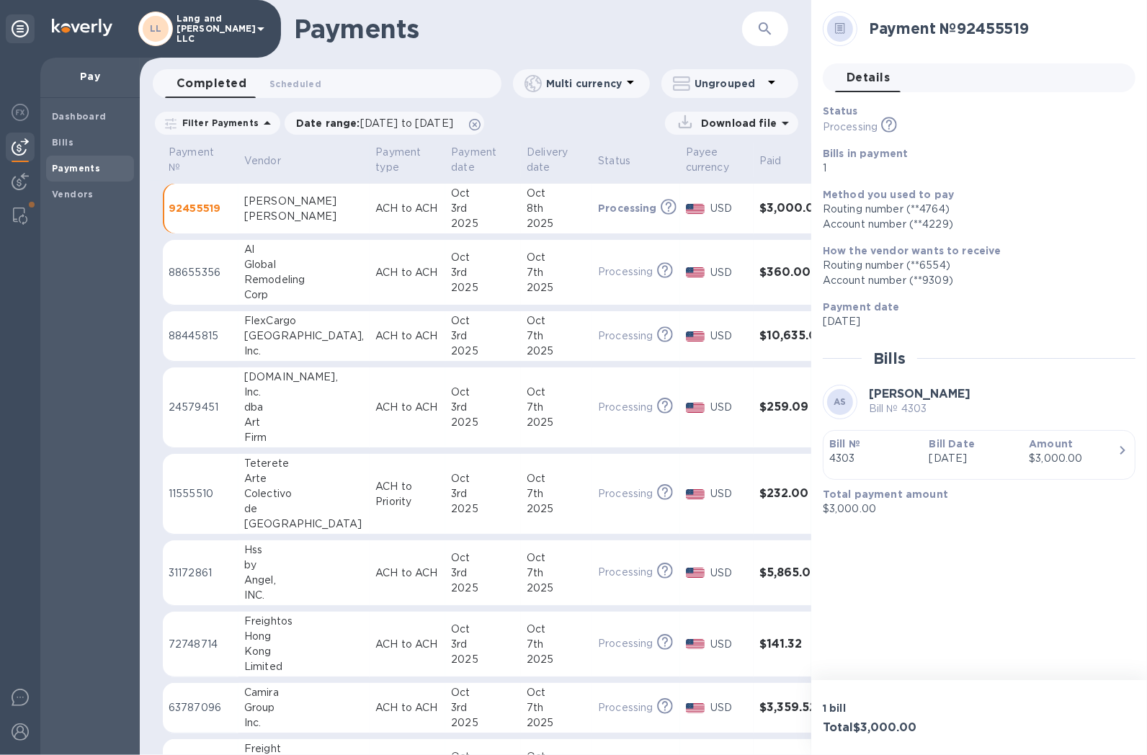
scroll to position [160, 0]
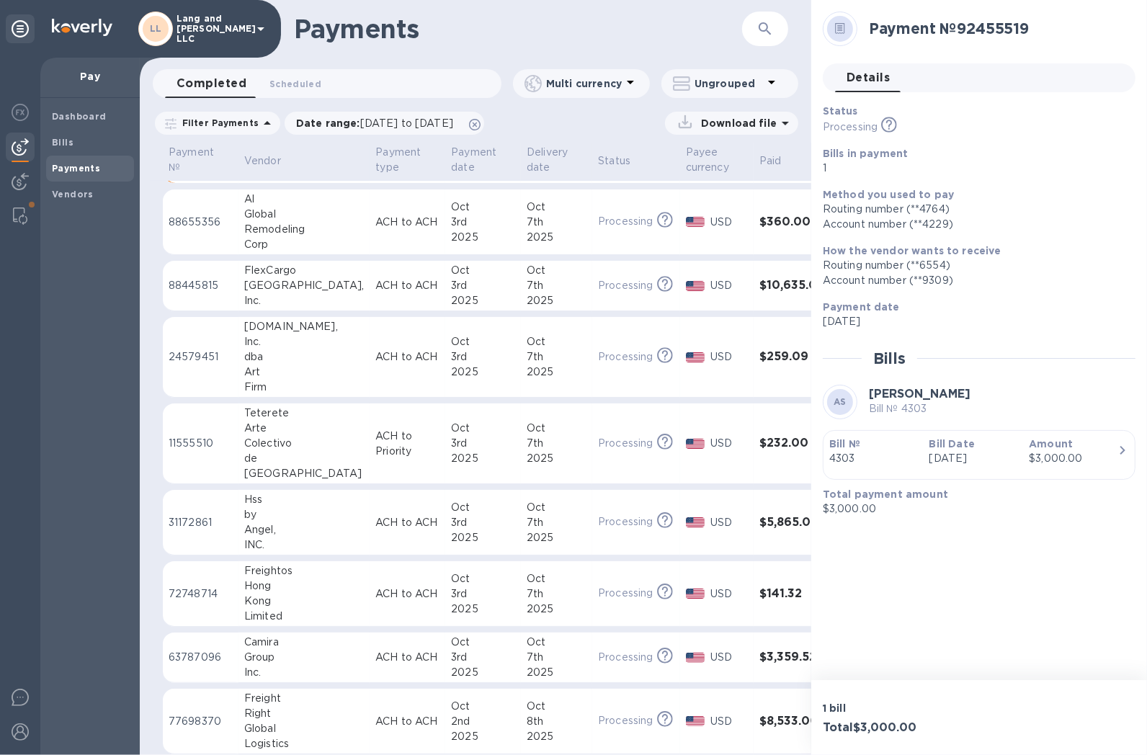
click at [398, 226] on p "ACH to ACH" at bounding box center [408, 222] width 64 height 15
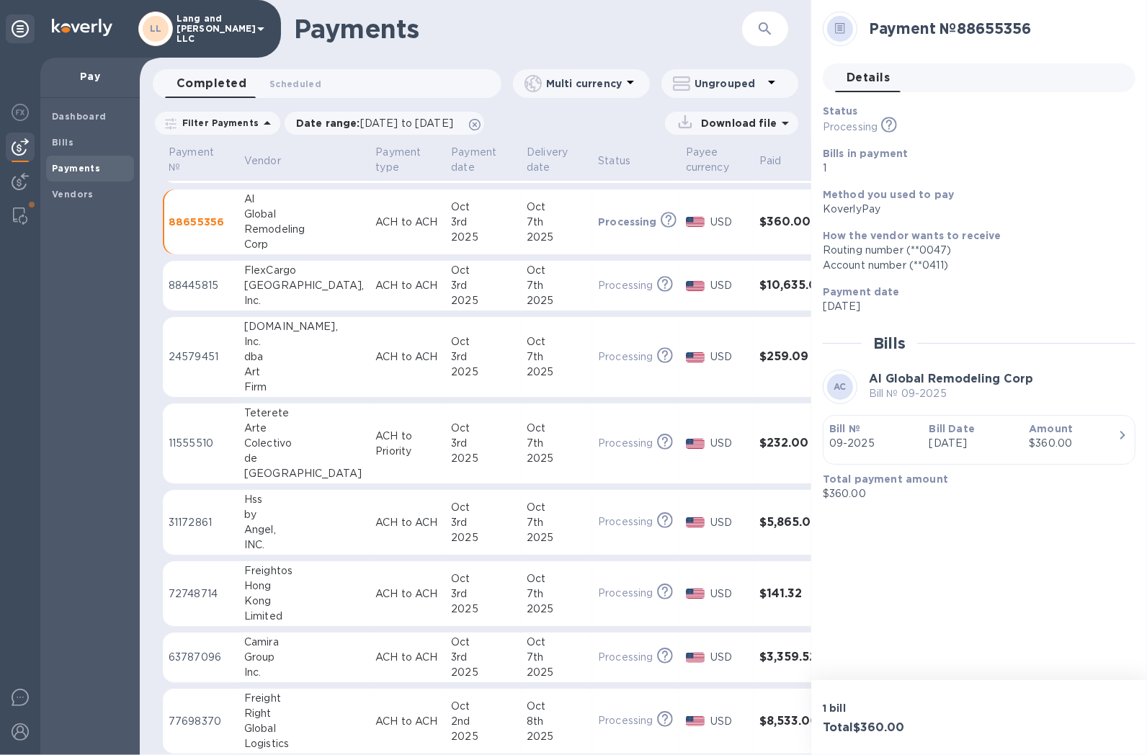
click at [938, 449] on p "[DATE]" at bounding box center [974, 443] width 89 height 15
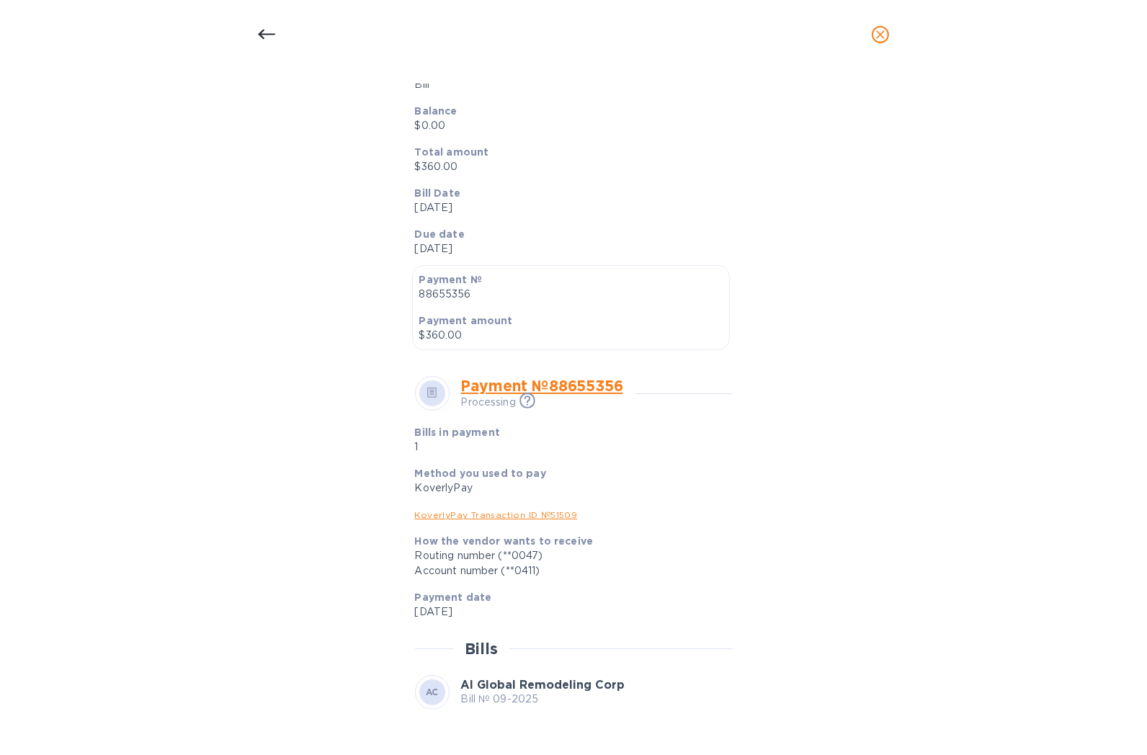
scroll to position [318, 0]
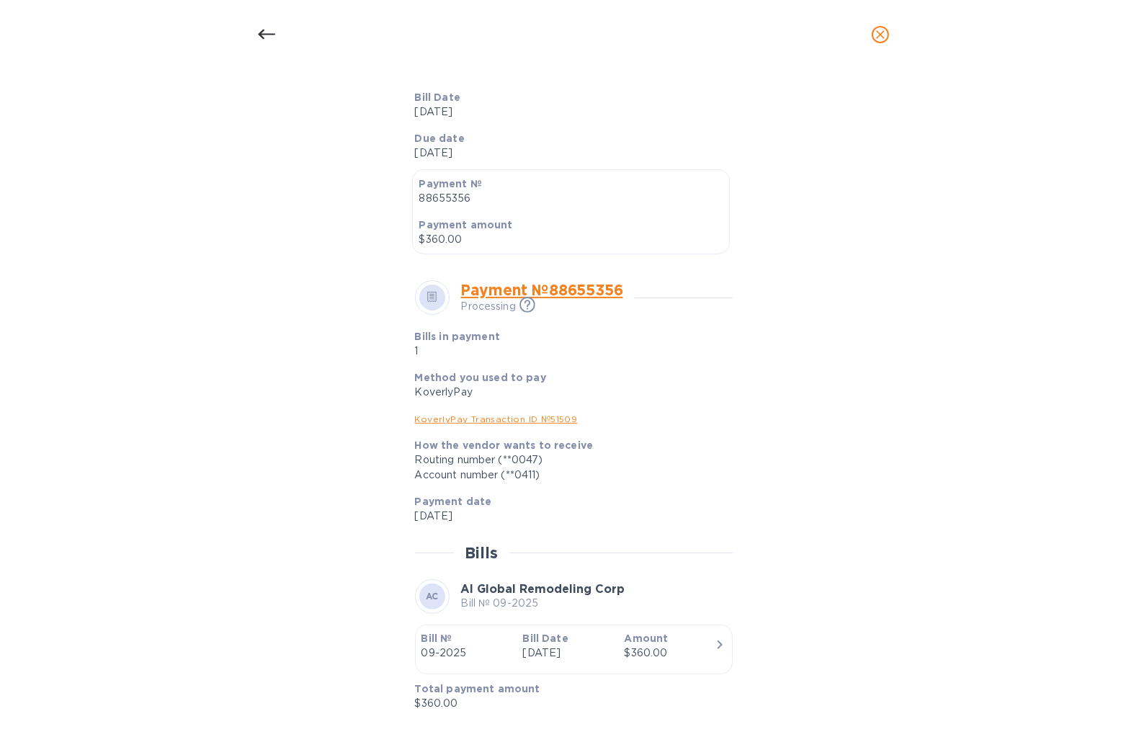
click at [882, 32] on icon "close" at bounding box center [881, 34] width 14 height 14
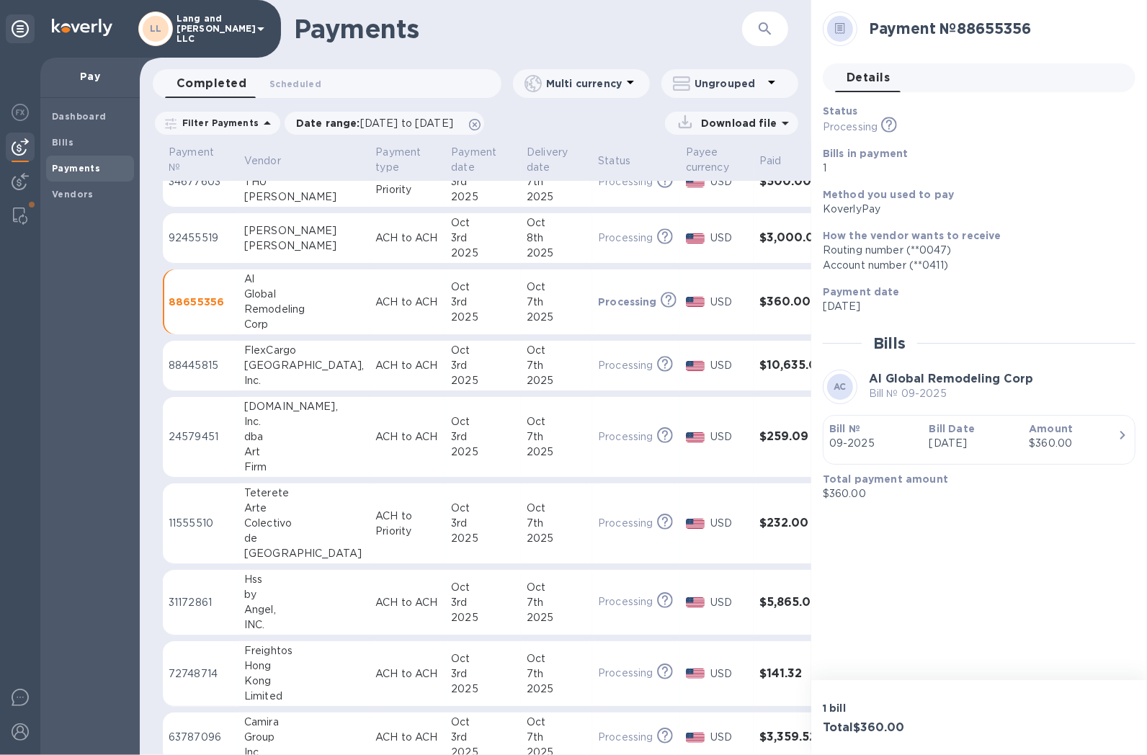
scroll to position [0, 0]
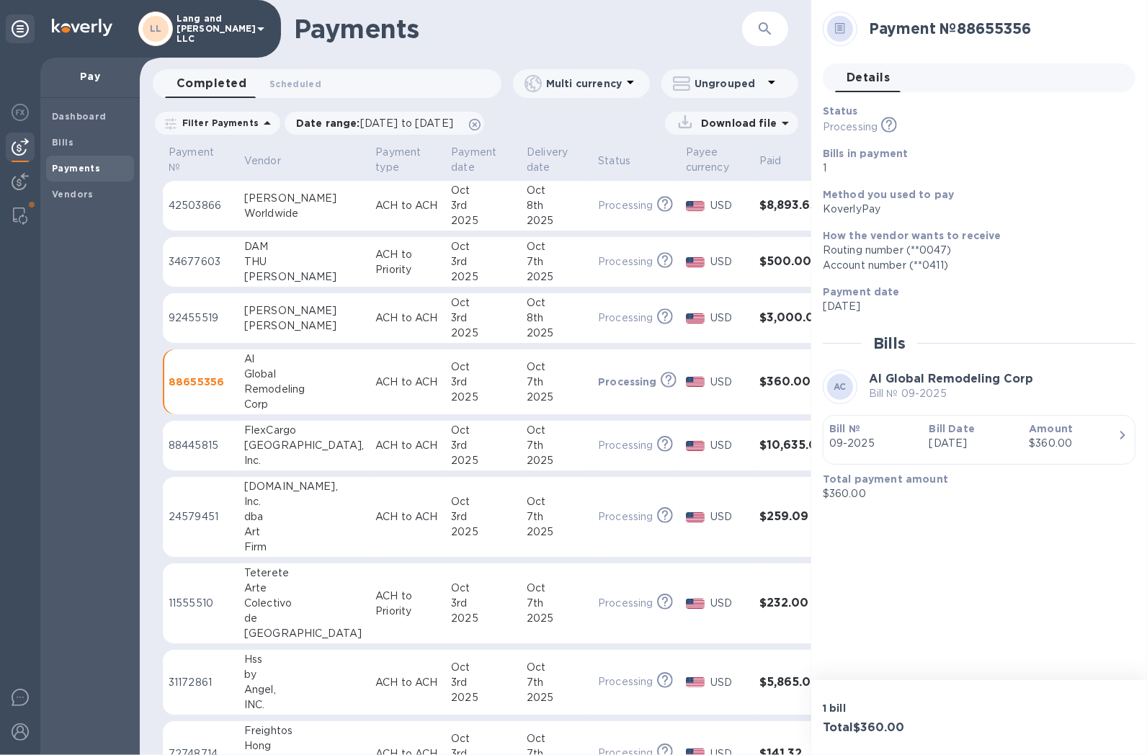
click at [370, 241] on td "ACH to Priority" at bounding box center [408, 262] width 76 height 50
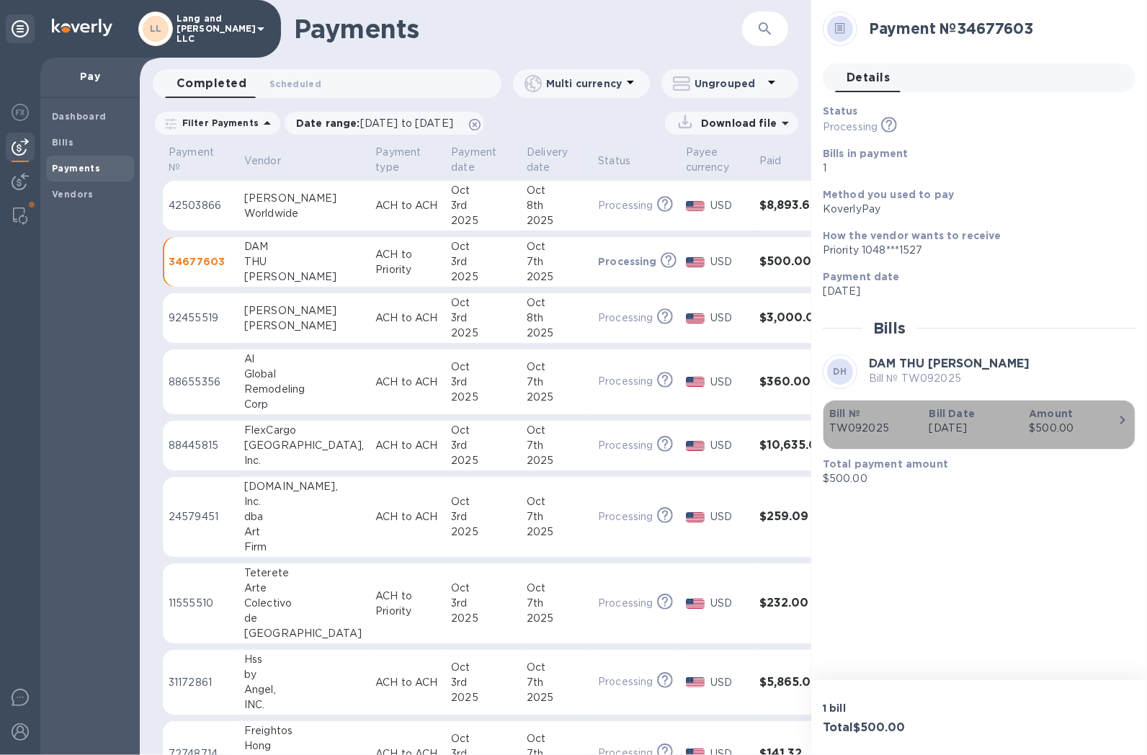
click at [949, 412] on b "Bill Date" at bounding box center [952, 414] width 45 height 12
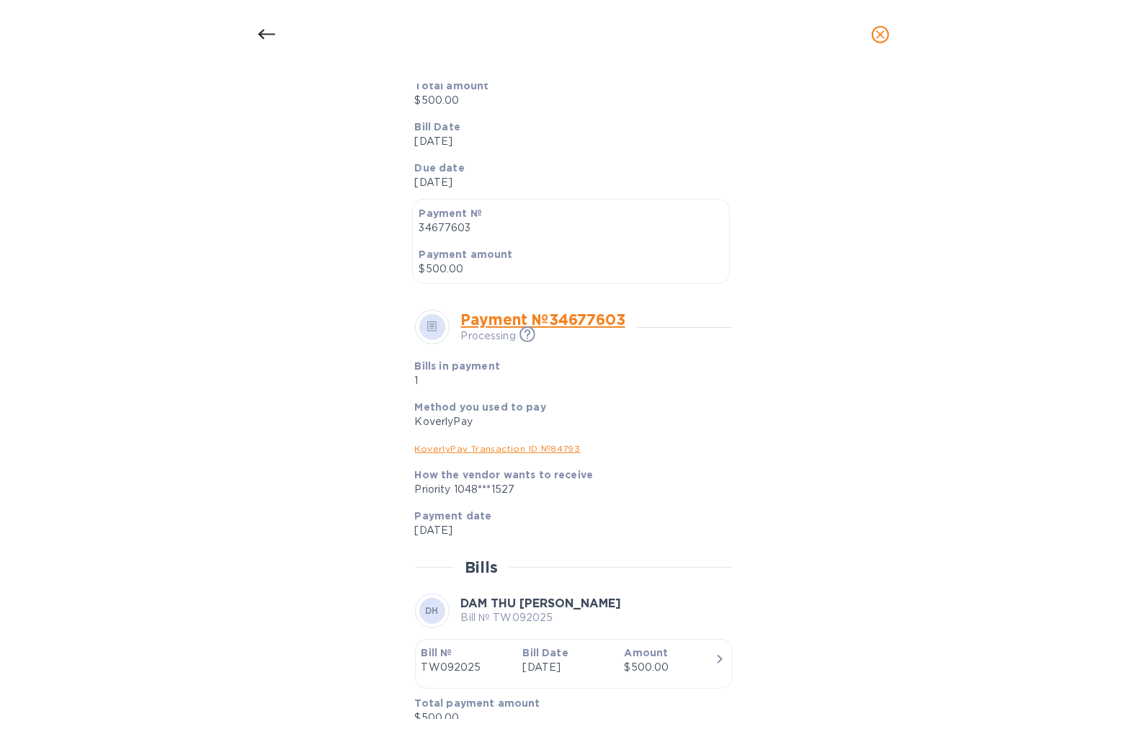
scroll to position [303, 0]
